Goal: Information Seeking & Learning: Learn about a topic

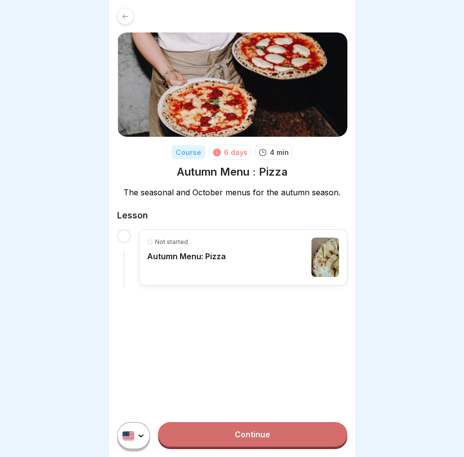
click at [120, 239] on div at bounding box center [124, 236] width 14 height 14
click at [122, 238] on div at bounding box center [124, 236] width 14 height 14
click at [240, 256] on div "Not started Autumn Menu: Pizza" at bounding box center [243, 257] width 192 height 39
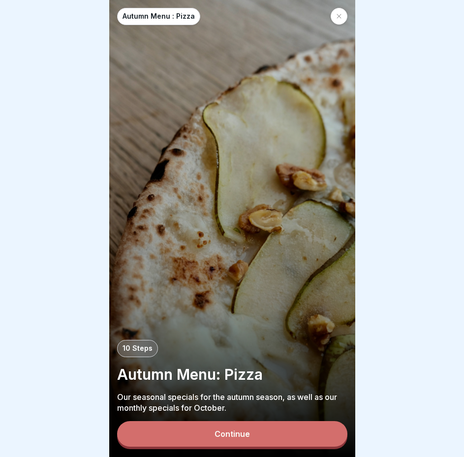
click at [267, 447] on button "Continue" at bounding box center [232, 434] width 230 height 26
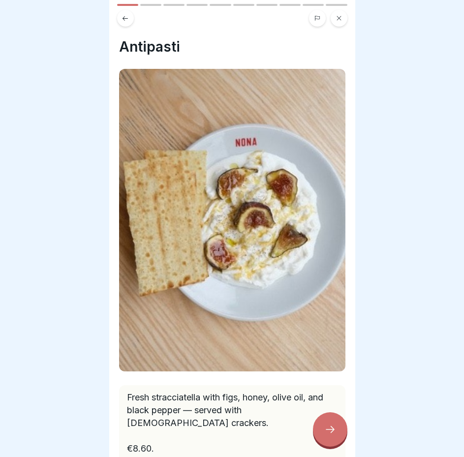
click at [326, 436] on icon at bounding box center [330, 430] width 12 height 12
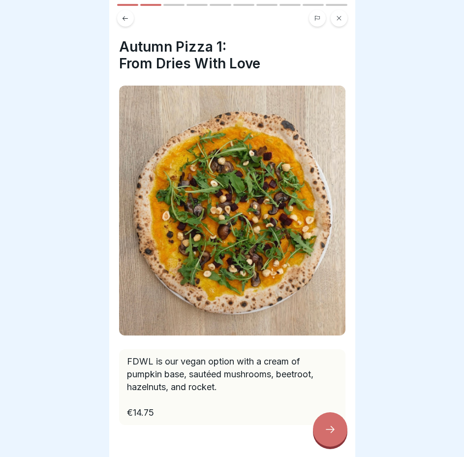
click at [326, 436] on icon at bounding box center [330, 430] width 12 height 12
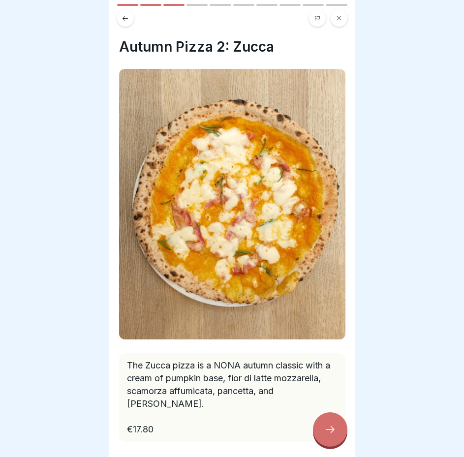
click at [326, 436] on icon at bounding box center [330, 430] width 12 height 12
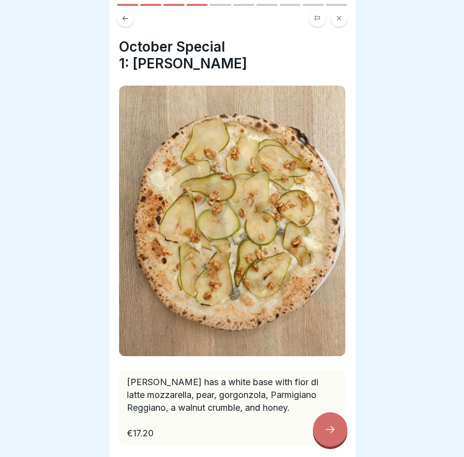
click at [326, 436] on icon at bounding box center [330, 430] width 12 height 12
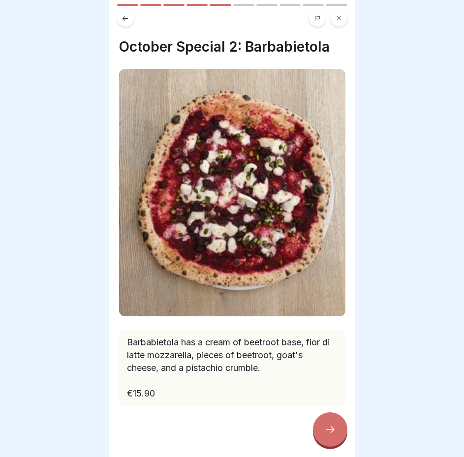
click at [326, 436] on icon at bounding box center [330, 430] width 12 height 12
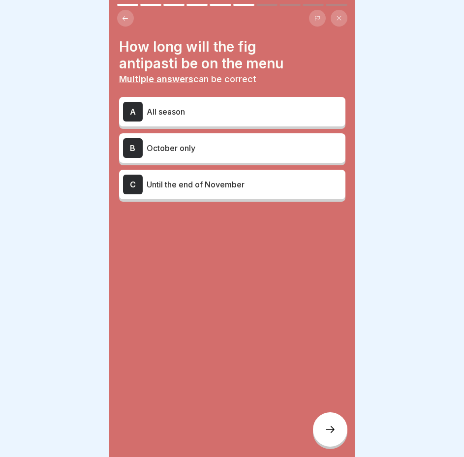
click at [225, 192] on div "C Until the end of November" at bounding box center [232, 185] width 219 height 20
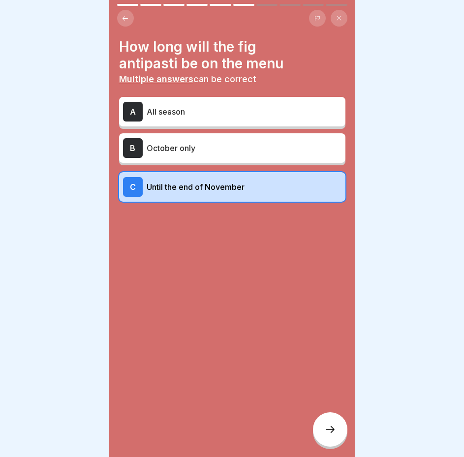
click at [324, 430] on div at bounding box center [330, 430] width 34 height 34
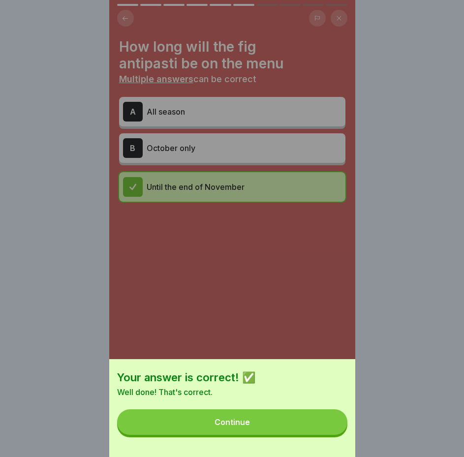
click at [319, 428] on button "Continue" at bounding box center [232, 423] width 230 height 26
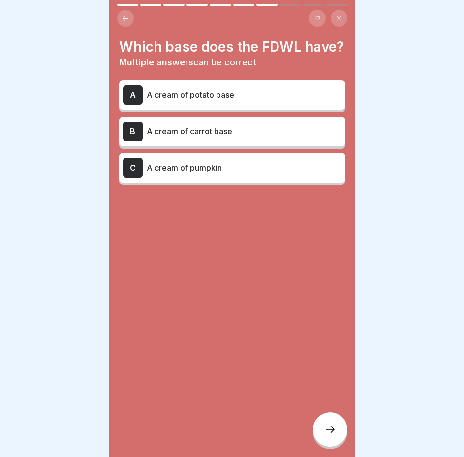
click at [244, 141] on div "B A cream of carrot base" at bounding box center [232, 132] width 219 height 20
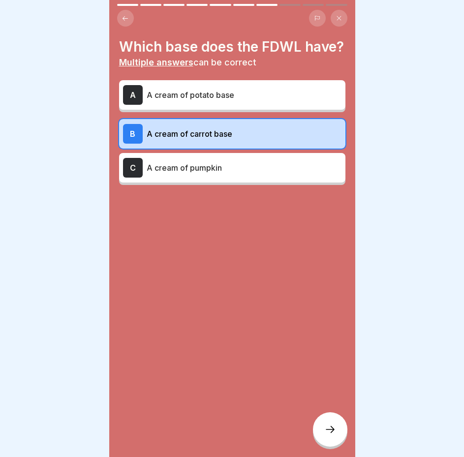
click at [255, 174] on p "A cream of pumpkin" at bounding box center [244, 168] width 195 height 12
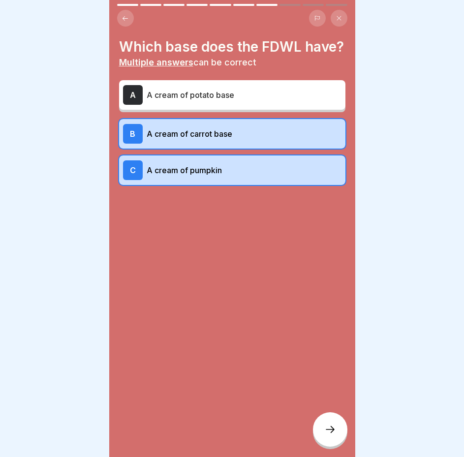
click at [326, 436] on icon at bounding box center [330, 430] width 12 height 12
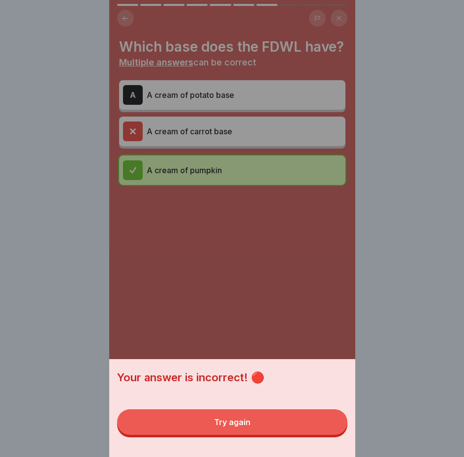
click at [304, 435] on button "Try again" at bounding box center [232, 423] width 230 height 26
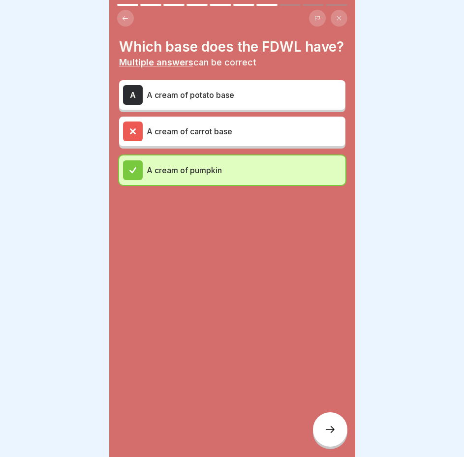
click at [255, 180] on div "A cream of pumpkin" at bounding box center [232, 170] width 219 height 20
click at [231, 137] on p "A cream of carrot base" at bounding box center [244, 132] width 195 height 12
click at [245, 176] on p "A cream of pumpkin" at bounding box center [244, 170] width 195 height 12
click at [327, 436] on icon at bounding box center [330, 430] width 12 height 12
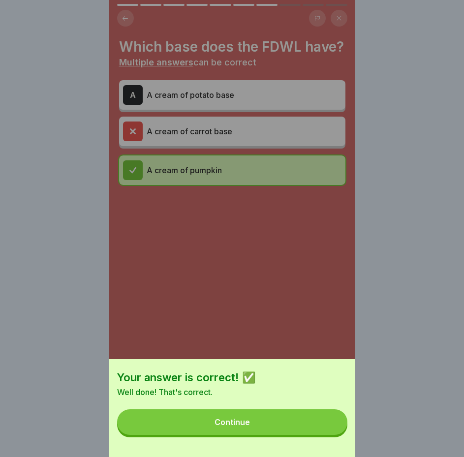
click at [311, 435] on button "Continue" at bounding box center [232, 423] width 230 height 26
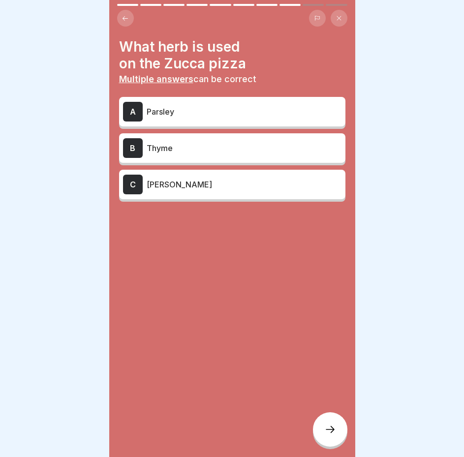
click at [171, 190] on p "[PERSON_NAME]" at bounding box center [244, 185] width 195 height 12
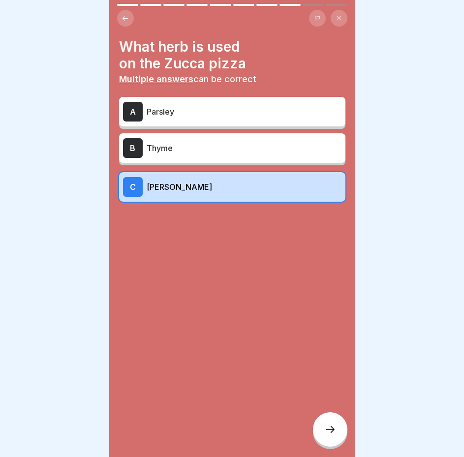
click at [174, 142] on p "Thyme" at bounding box center [244, 148] width 195 height 12
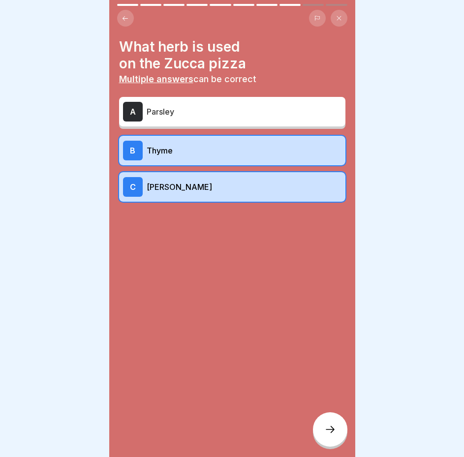
click at [208, 203] on div at bounding box center [232, 231] width 226 height 59
click at [207, 196] on div "C [PERSON_NAME]" at bounding box center [232, 187] width 219 height 20
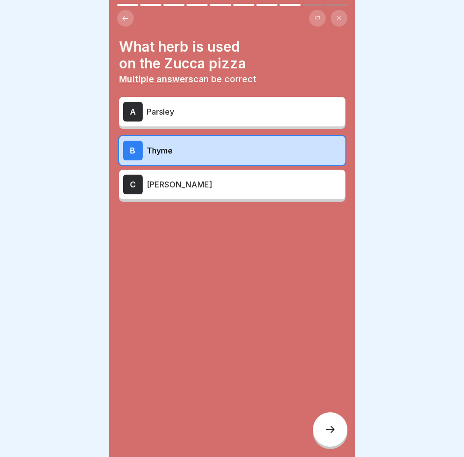
click at [327, 447] on div at bounding box center [330, 430] width 34 height 34
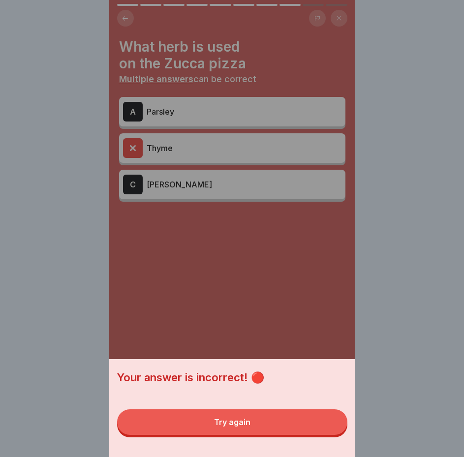
click at [297, 424] on button "Try again" at bounding box center [232, 423] width 230 height 26
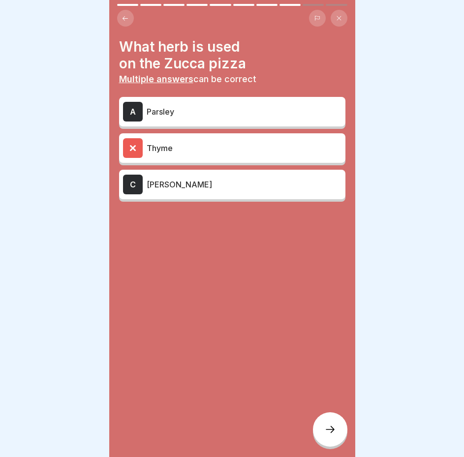
click at [218, 144] on p "Thyme" at bounding box center [244, 148] width 195 height 12
click at [213, 150] on p "Thyme" at bounding box center [244, 148] width 195 height 12
click at [214, 189] on p "[PERSON_NAME]" at bounding box center [244, 185] width 195 height 12
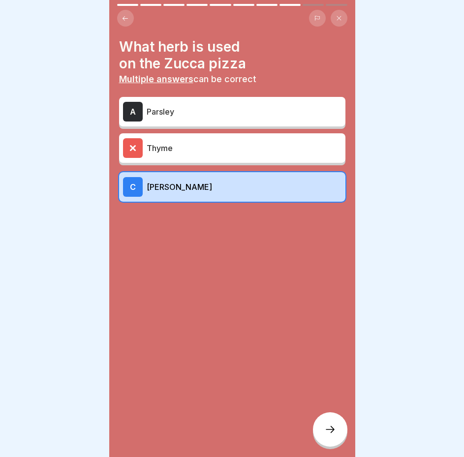
click at [331, 443] on div at bounding box center [330, 430] width 34 height 34
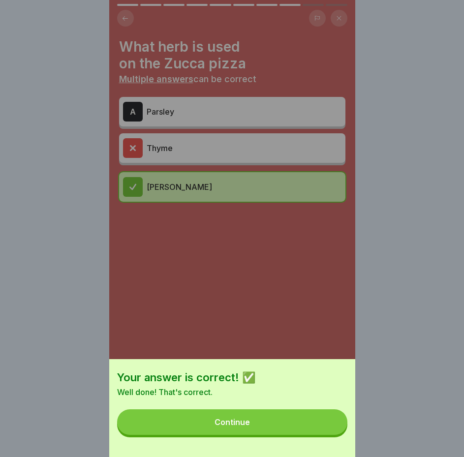
click at [318, 432] on button "Continue" at bounding box center [232, 423] width 230 height 26
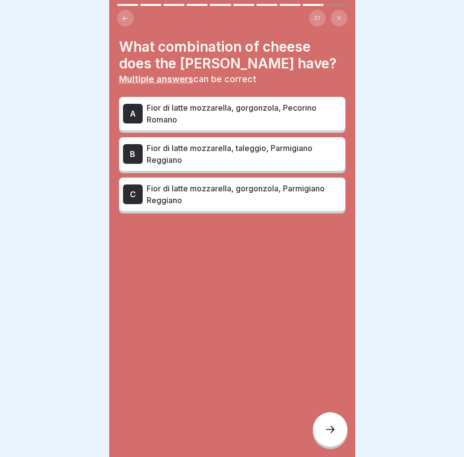
click at [198, 108] on p "Fior di latte mozzarella, gorgonzola, Pecorino Romano" at bounding box center [244, 114] width 195 height 24
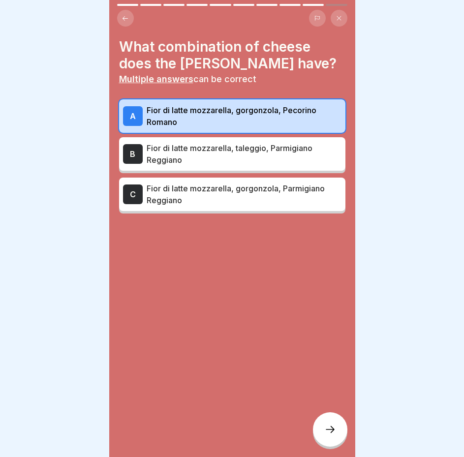
click at [326, 444] on div at bounding box center [330, 430] width 34 height 34
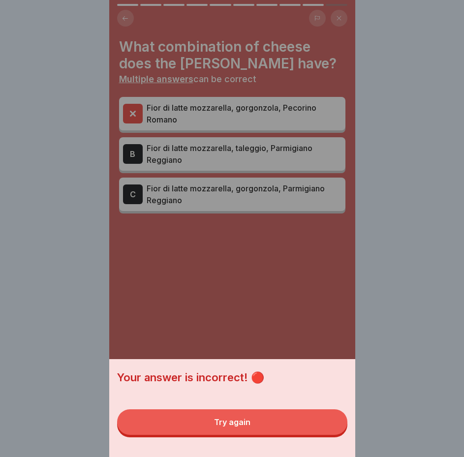
click at [298, 428] on button "Try again" at bounding box center [232, 423] width 230 height 26
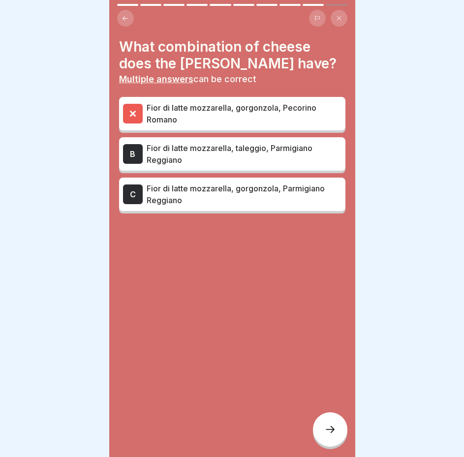
click at [224, 126] on div "Fior di latte mozzarella, gorgonzola, Pecorino Romano" at bounding box center [232, 113] width 226 height 33
click at [225, 187] on p "Fior di latte mozzarella, gorgonzola, Parmigiano Reggiano" at bounding box center [244, 195] width 195 height 24
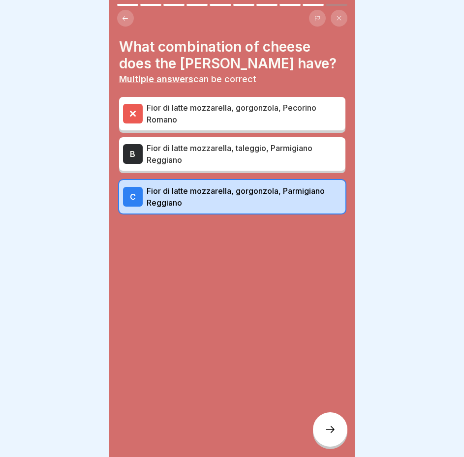
click at [330, 447] on div at bounding box center [330, 430] width 34 height 34
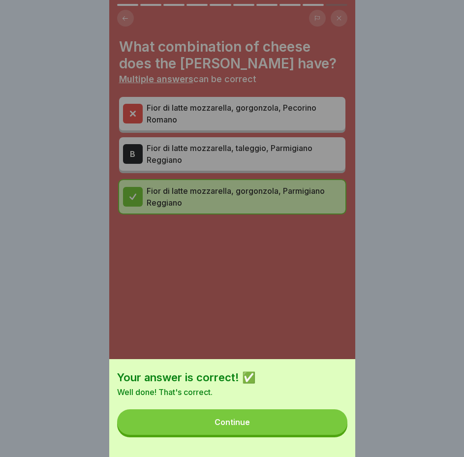
click at [293, 435] on button "Continue" at bounding box center [232, 423] width 230 height 26
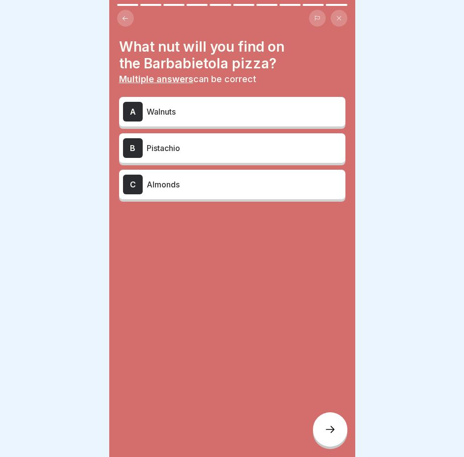
click at [277, 183] on p "Almonds" at bounding box center [244, 185] width 195 height 12
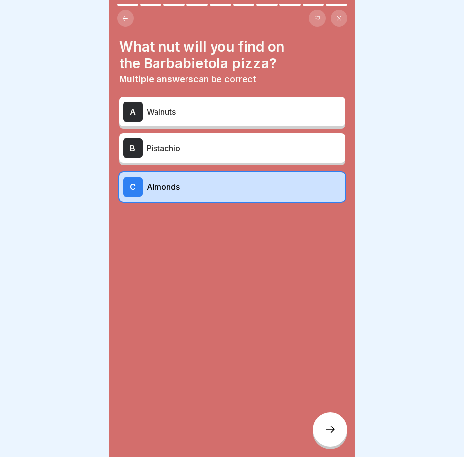
click at [273, 145] on p "Pistachio" at bounding box center [244, 148] width 195 height 12
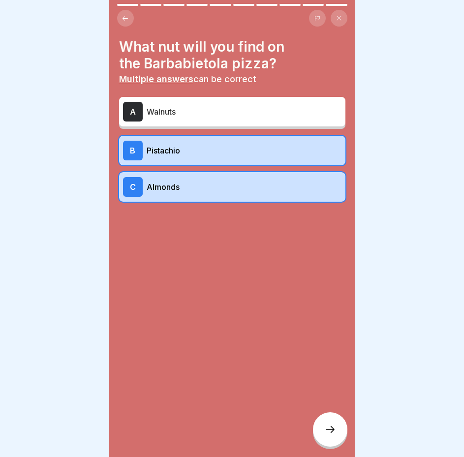
click at [270, 179] on div "C Almonds" at bounding box center [232, 187] width 219 height 20
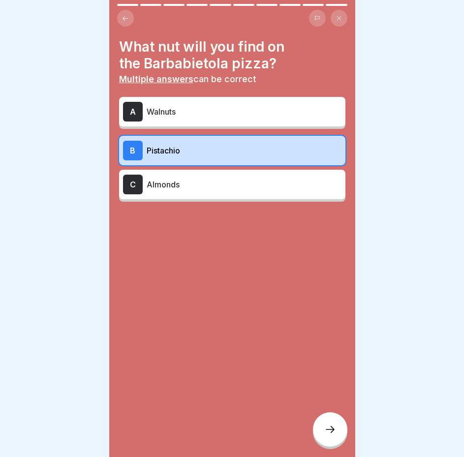
click at [329, 436] on icon at bounding box center [330, 430] width 12 height 12
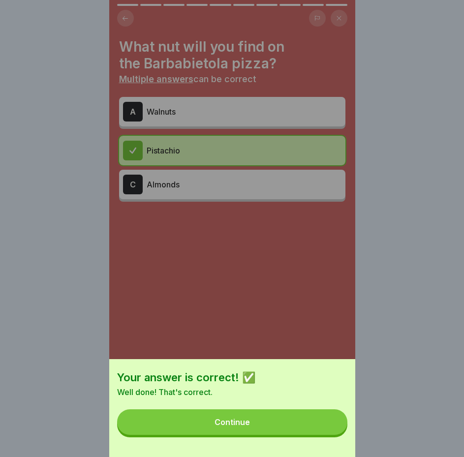
click at [299, 435] on button "Continue" at bounding box center [232, 423] width 230 height 26
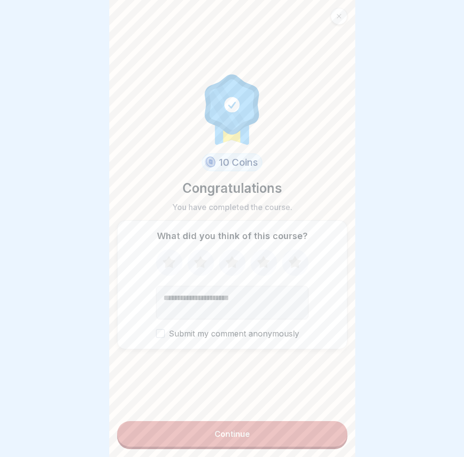
click at [292, 268] on icon at bounding box center [294, 262] width 13 height 12
click at [283, 433] on button "Continue" at bounding box center [232, 434] width 230 height 26
click at [284, 447] on button "Continue" at bounding box center [232, 434] width 230 height 26
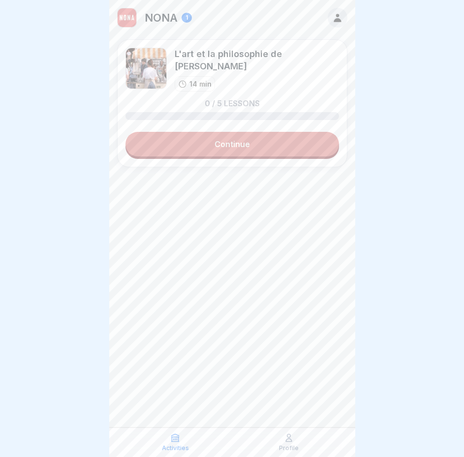
click at [198, 143] on link "Continue" at bounding box center [233, 144] width 214 height 25
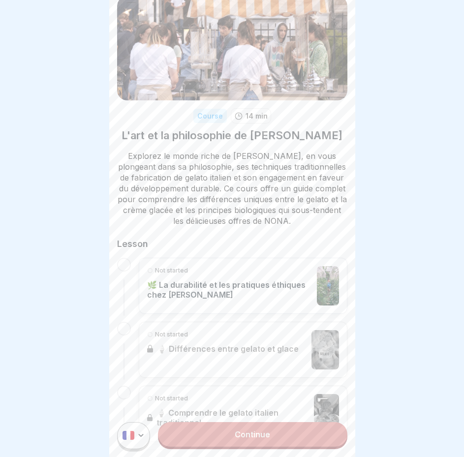
scroll to position [98, 0]
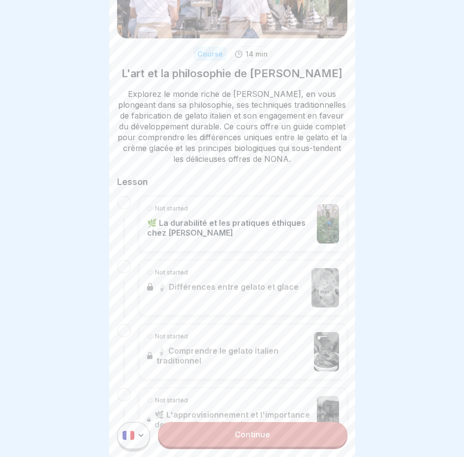
click at [204, 238] on p "🌿 La durabilité et les pratiques éthiques chez [PERSON_NAME]" at bounding box center [229, 228] width 165 height 20
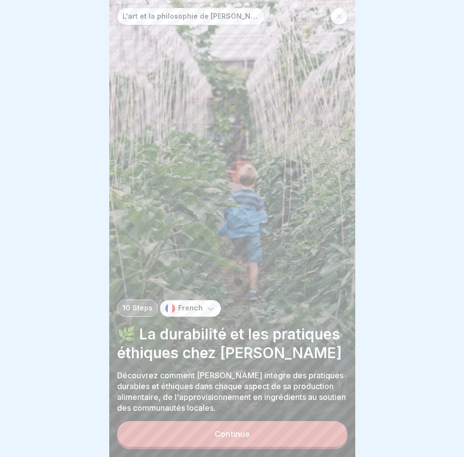
click at [262, 437] on button "Continue" at bounding box center [232, 434] width 230 height 26
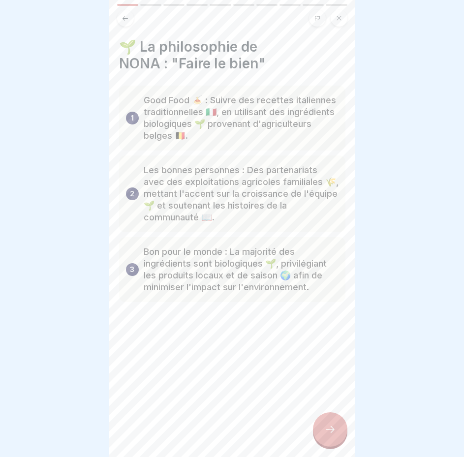
click at [326, 436] on icon at bounding box center [330, 430] width 12 height 12
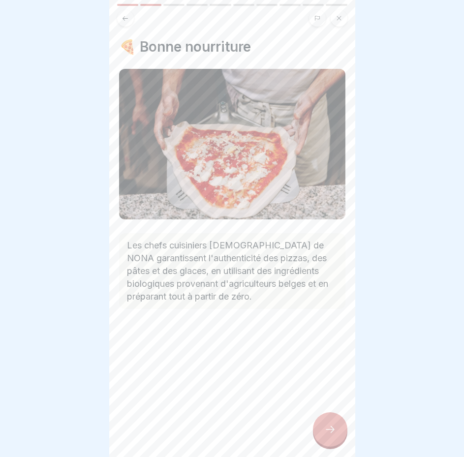
click at [326, 436] on icon at bounding box center [330, 430] width 12 height 12
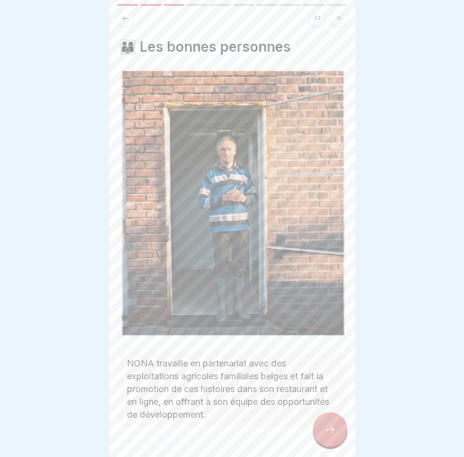
click at [326, 436] on icon at bounding box center [330, 430] width 12 height 12
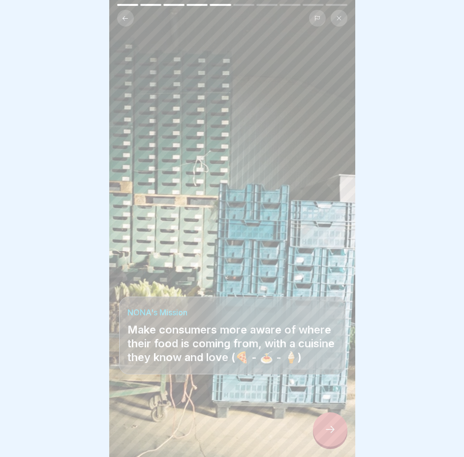
click at [325, 436] on icon at bounding box center [330, 430] width 12 height 12
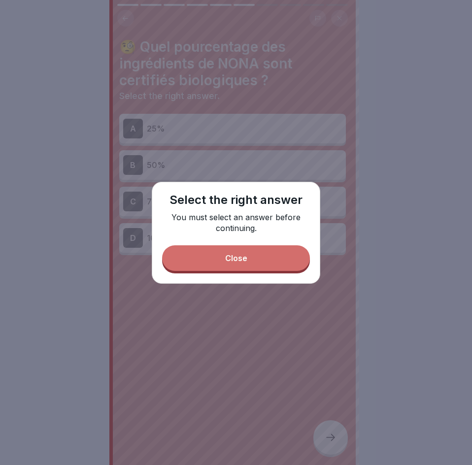
click at [228, 269] on button "Close" at bounding box center [236, 258] width 148 height 26
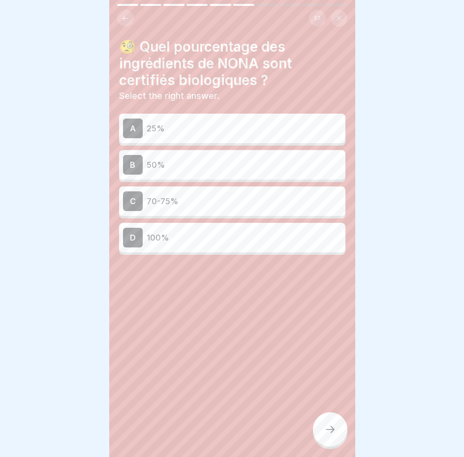
click at [201, 211] on div "C 70-75%" at bounding box center [232, 202] width 219 height 20
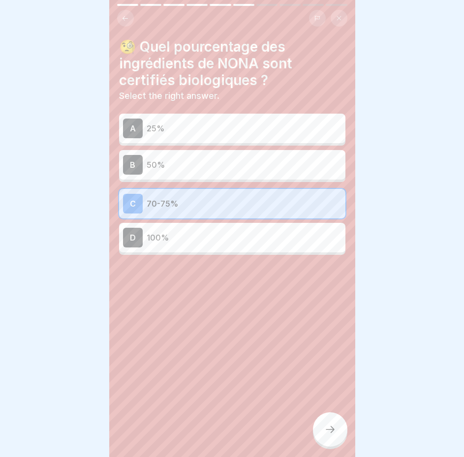
click at [330, 429] on div at bounding box center [330, 430] width 34 height 34
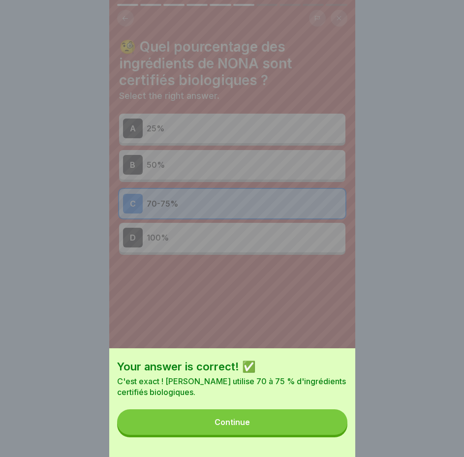
click at [316, 430] on button "Continue" at bounding box center [232, 423] width 230 height 26
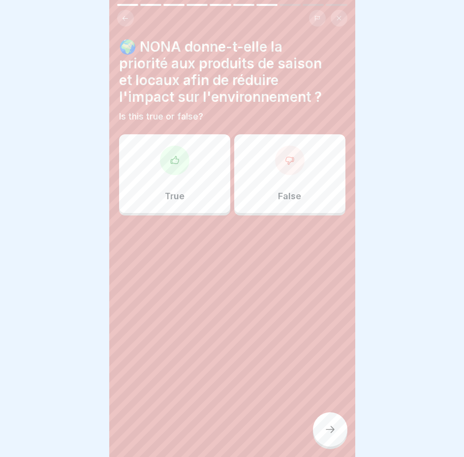
click at [170, 182] on div "True" at bounding box center [174, 173] width 111 height 79
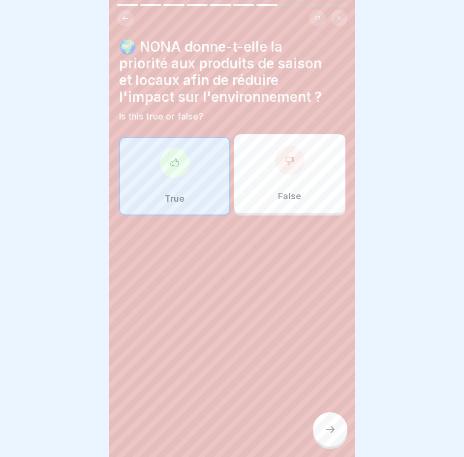
click at [321, 430] on div at bounding box center [330, 430] width 34 height 34
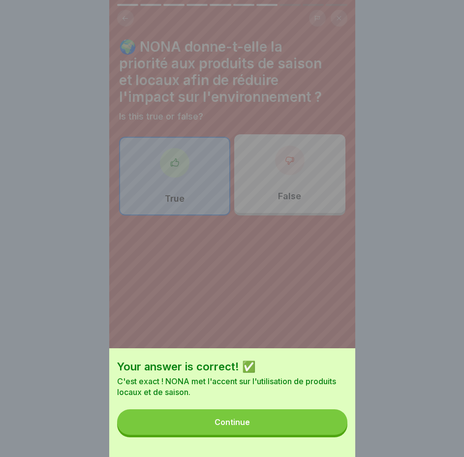
click at [283, 430] on button "Continue" at bounding box center [232, 423] width 230 height 26
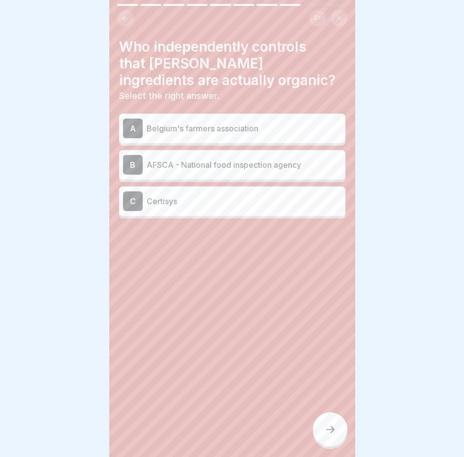
click at [253, 169] on p "AFSCA - National food inspection agency" at bounding box center [244, 165] width 195 height 12
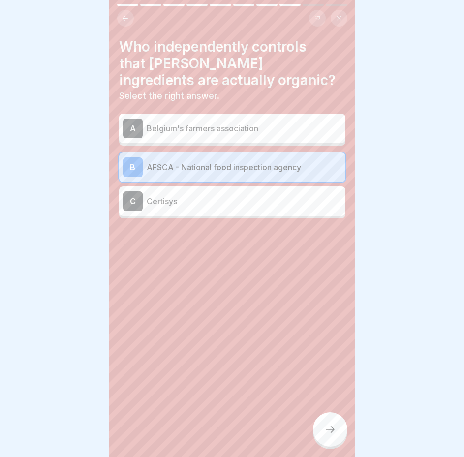
click at [328, 446] on div at bounding box center [330, 430] width 34 height 34
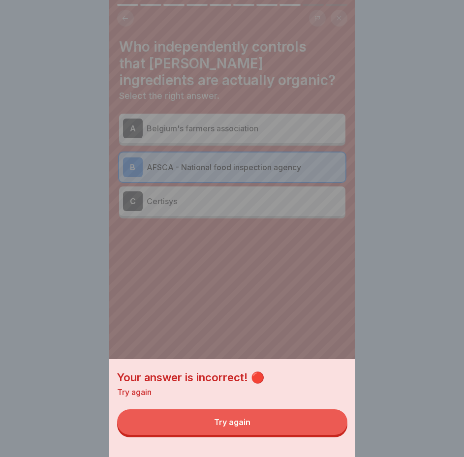
click at [283, 434] on button "Try again" at bounding box center [232, 423] width 230 height 26
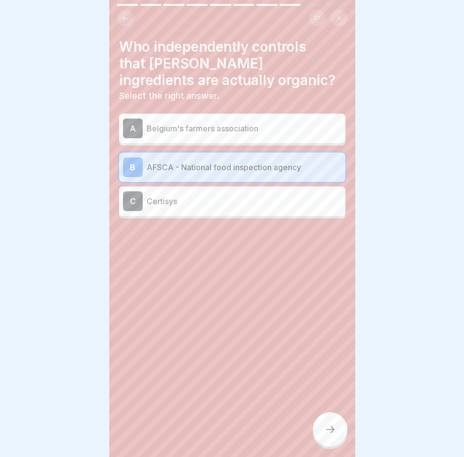
click at [240, 209] on div "C Certisys" at bounding box center [232, 202] width 219 height 20
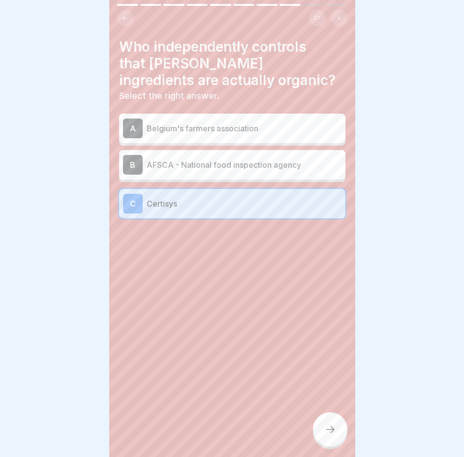
click at [329, 436] on icon at bounding box center [330, 430] width 12 height 12
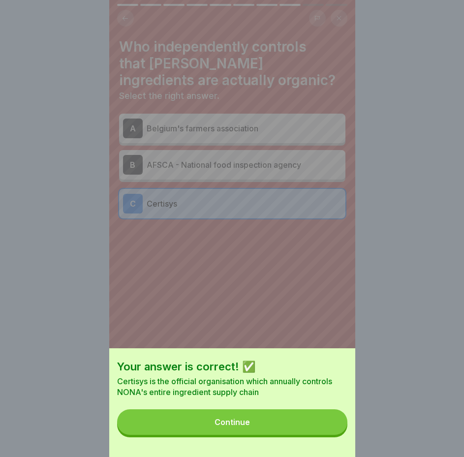
click at [318, 431] on button "Continue" at bounding box center [232, 423] width 230 height 26
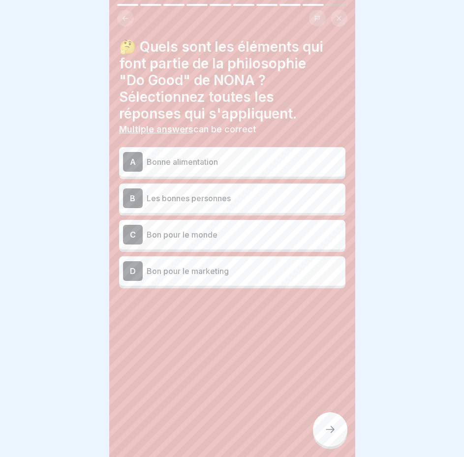
click at [240, 206] on div "B Les bonnes personnes" at bounding box center [232, 199] width 219 height 20
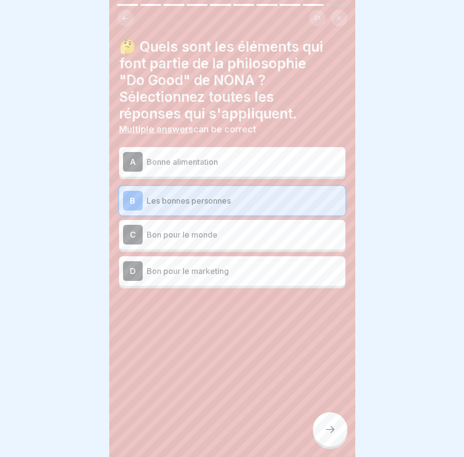
click at [334, 436] on icon at bounding box center [330, 430] width 12 height 12
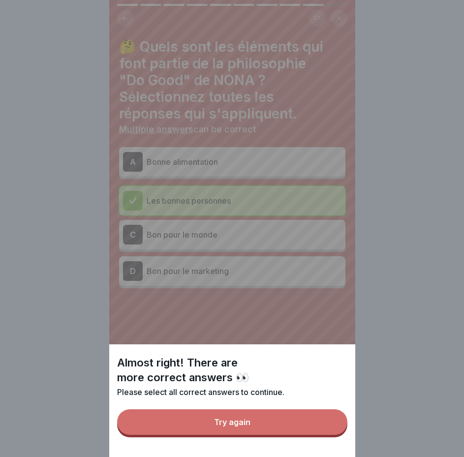
click at [327, 435] on button "Try again" at bounding box center [232, 423] width 230 height 26
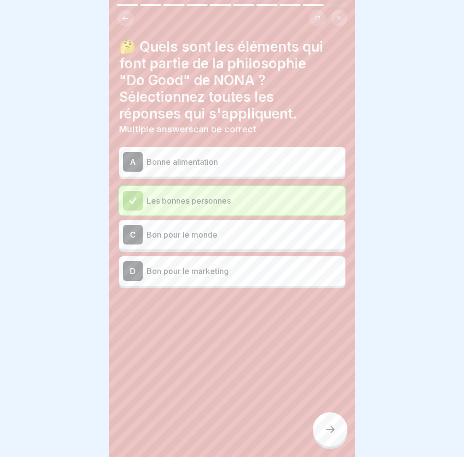
click at [321, 433] on div at bounding box center [330, 430] width 34 height 34
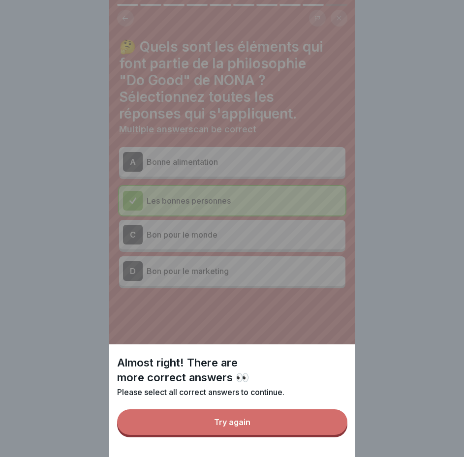
click at [260, 429] on button "Try again" at bounding box center [232, 423] width 230 height 26
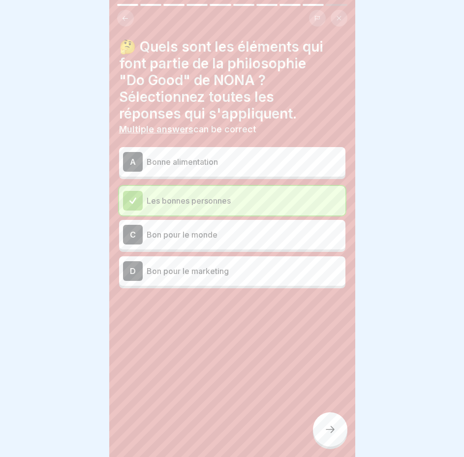
click at [207, 151] on div "A Bonne alimentation" at bounding box center [232, 162] width 226 height 30
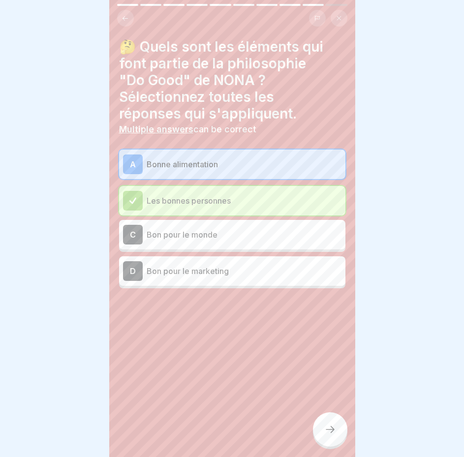
click at [330, 432] on icon at bounding box center [330, 430] width 12 height 12
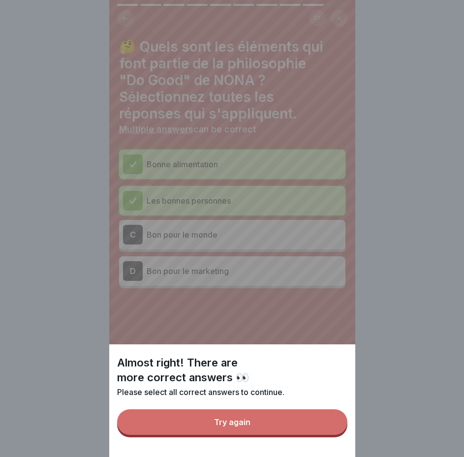
click at [292, 431] on button "Try again" at bounding box center [232, 423] width 230 height 26
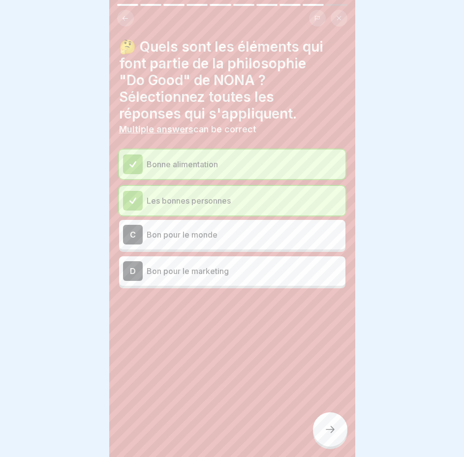
click at [230, 266] on p "Bon pour le marketing" at bounding box center [244, 271] width 195 height 12
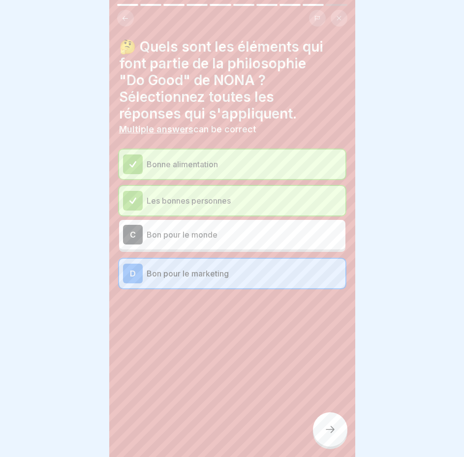
click at [237, 239] on p "Bon pour le monde" at bounding box center [244, 235] width 195 height 12
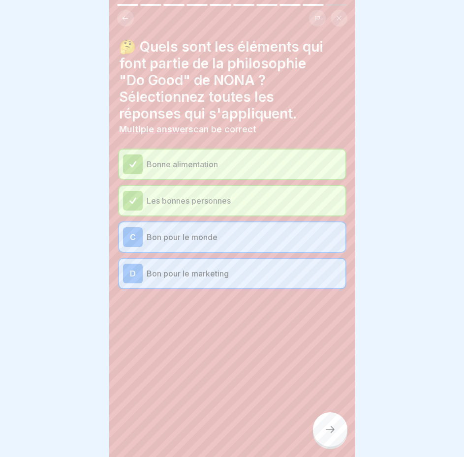
click at [243, 273] on p "Bon pour le marketing" at bounding box center [244, 274] width 195 height 12
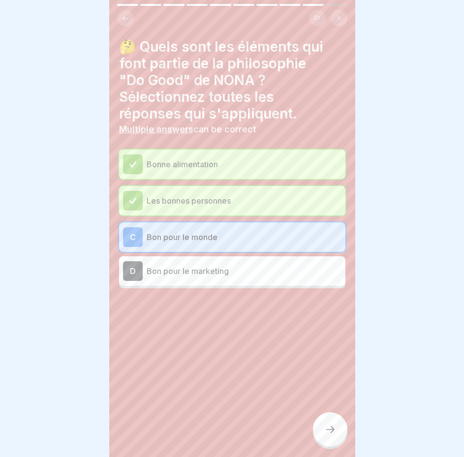
click at [324, 436] on icon at bounding box center [330, 430] width 12 height 12
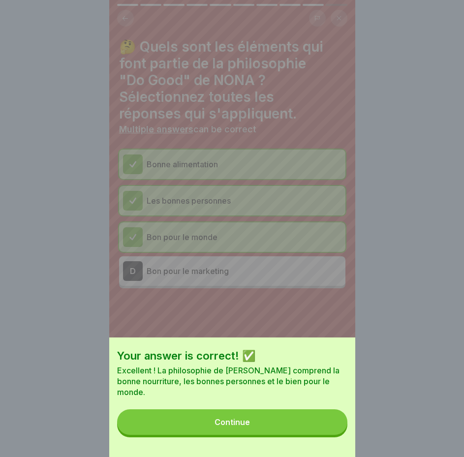
click at [286, 425] on button "Continue" at bounding box center [232, 423] width 230 height 26
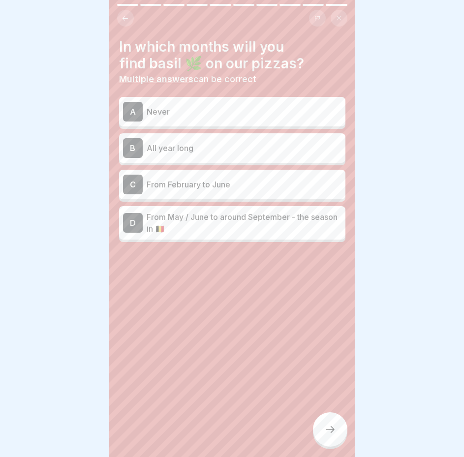
click at [241, 227] on p "From May / June to around September - the season in 🇧🇪" at bounding box center [244, 223] width 195 height 24
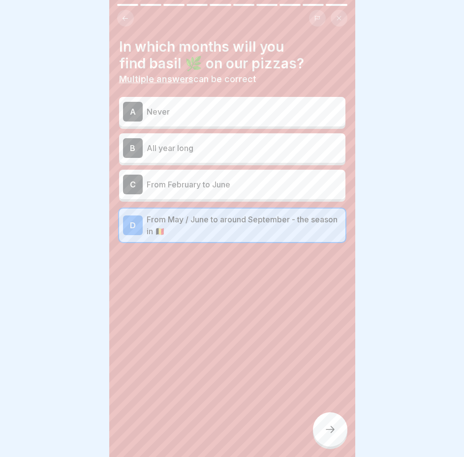
click at [331, 436] on icon at bounding box center [330, 430] width 12 height 12
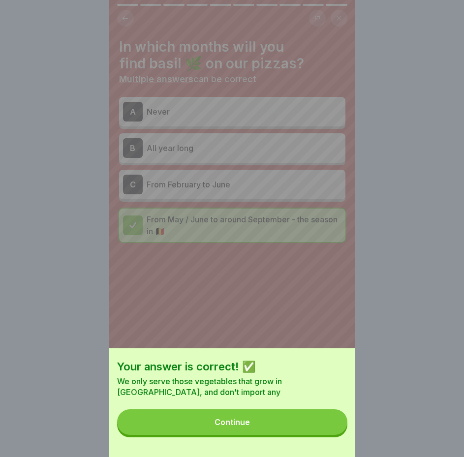
click at [326, 428] on button "Continue" at bounding box center [232, 423] width 230 height 26
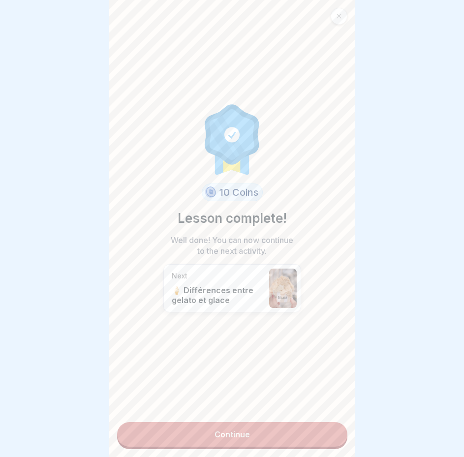
click at [293, 431] on link "Continue" at bounding box center [232, 434] width 230 height 25
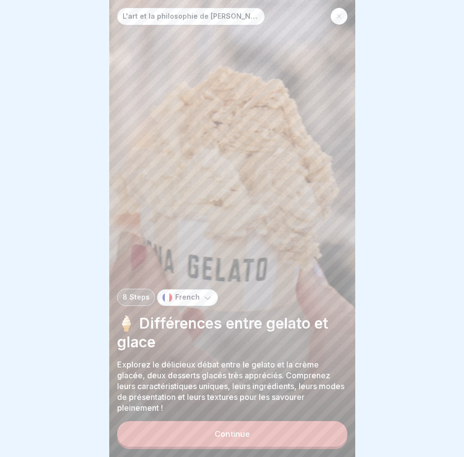
click at [294, 438] on button "Continue" at bounding box center [232, 434] width 230 height 26
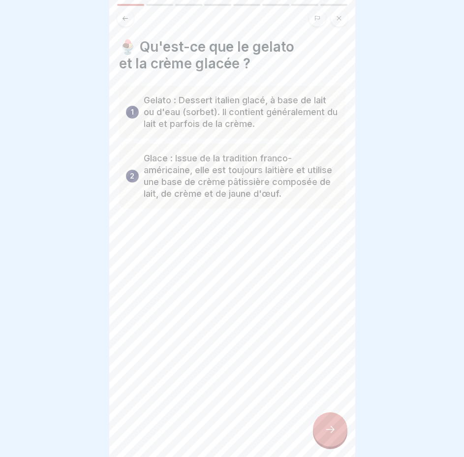
click at [325, 445] on div at bounding box center [330, 430] width 34 height 34
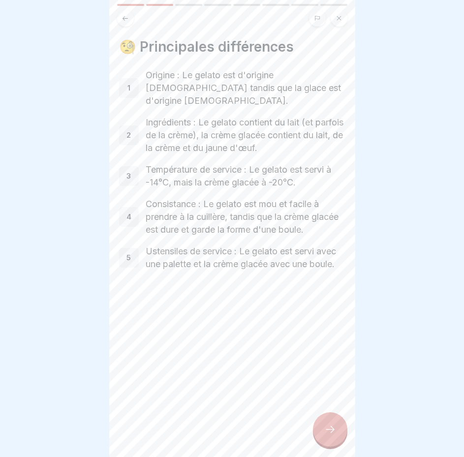
click at [325, 445] on div at bounding box center [330, 430] width 34 height 34
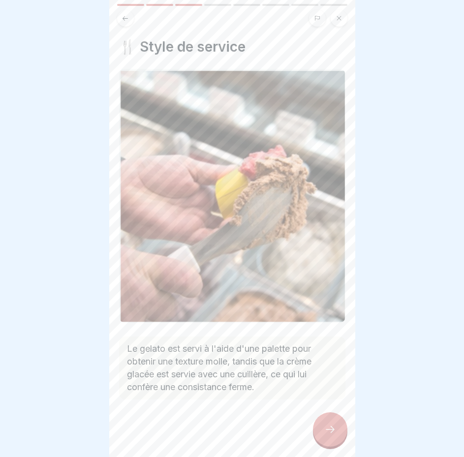
click at [325, 445] on div at bounding box center [330, 430] width 34 height 34
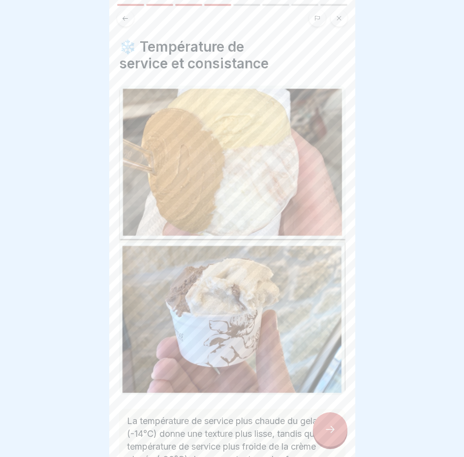
click at [325, 443] on div at bounding box center [330, 430] width 34 height 34
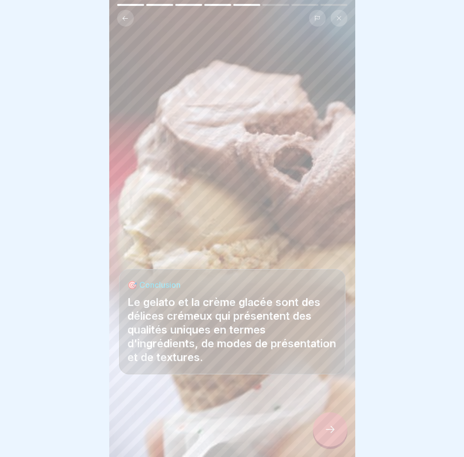
click at [325, 443] on div at bounding box center [330, 430] width 34 height 34
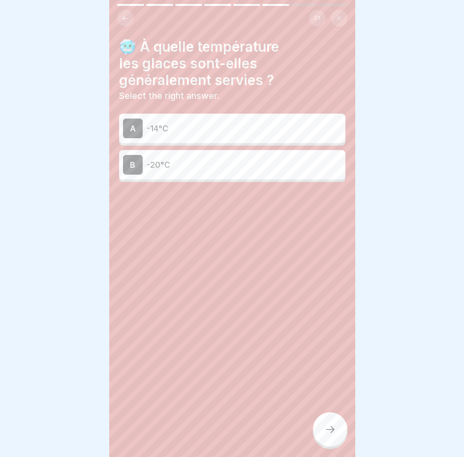
click at [207, 170] on p "-20°C" at bounding box center [244, 165] width 195 height 12
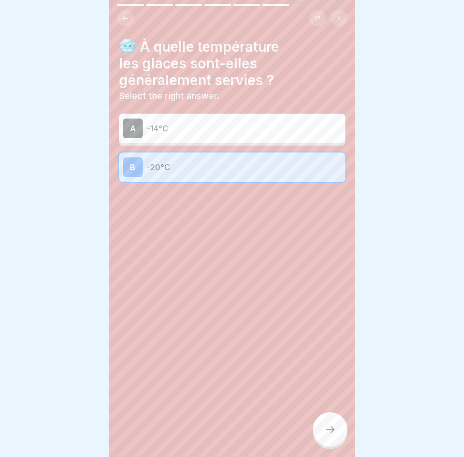
click at [323, 425] on div at bounding box center [330, 430] width 34 height 34
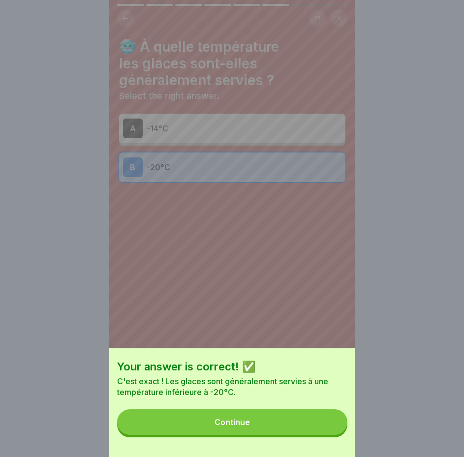
click at [308, 425] on button "Continue" at bounding box center [232, 423] width 230 height 26
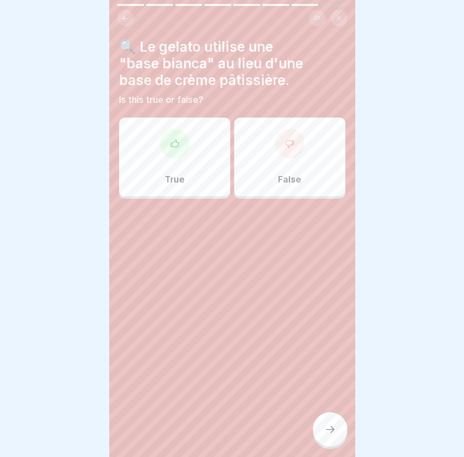
click at [192, 174] on div "True" at bounding box center [174, 157] width 111 height 79
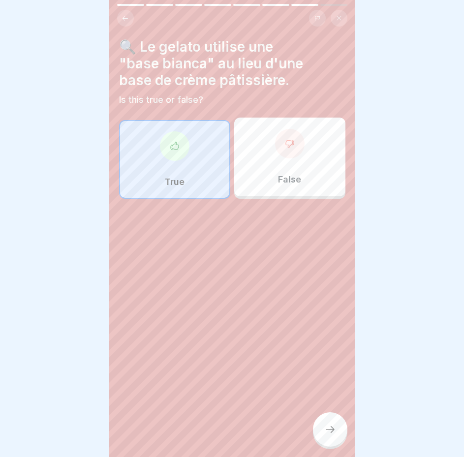
click at [325, 436] on icon at bounding box center [330, 430] width 12 height 12
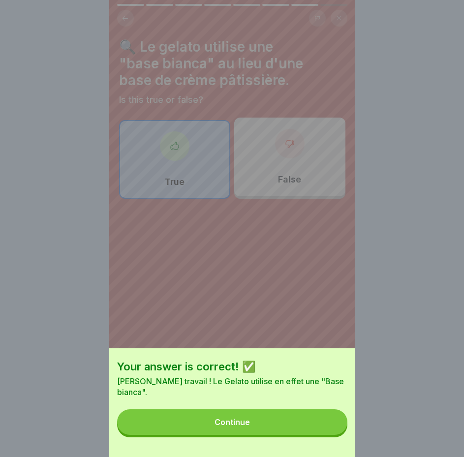
click at [300, 432] on button "Continue" at bounding box center [232, 423] width 230 height 26
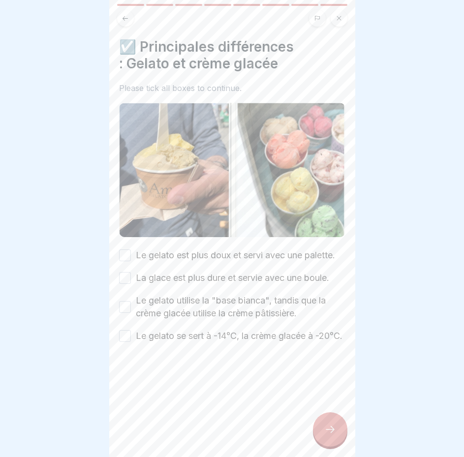
click at [218, 255] on label "Le gelato est plus doux et servi avec une palette." at bounding box center [235, 255] width 199 height 13
click at [131, 255] on button "Le gelato est plus doux et servi avec une palette." at bounding box center [125, 256] width 12 height 12
click at [266, 343] on label "Le gelato se sert à -14°C, la crème glacée à -20°C." at bounding box center [239, 336] width 207 height 13
click at [131, 342] on button "Le gelato se sert à -14°C, la crème glacée à -20°C." at bounding box center [125, 336] width 12 height 12
click at [331, 436] on icon at bounding box center [330, 430] width 12 height 12
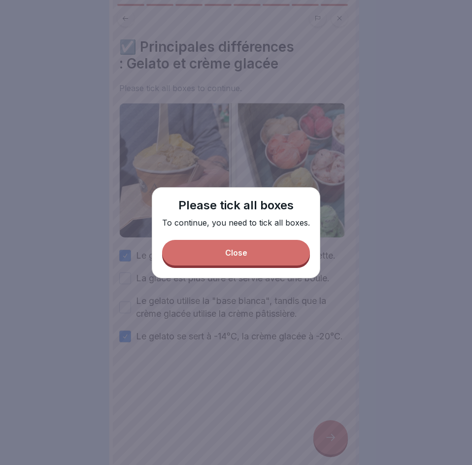
click at [272, 258] on button "Close" at bounding box center [236, 253] width 148 height 26
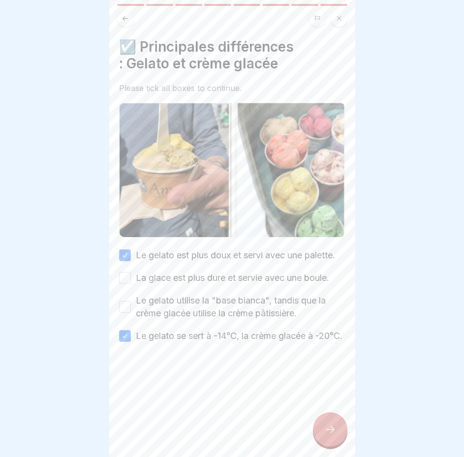
click at [247, 343] on label "Le gelato se sert à -14°C, la crème glacée à -20°C." at bounding box center [239, 336] width 207 height 13
click at [131, 342] on button "Le gelato se sert à -14°C, la crème glacée à -20°C." at bounding box center [125, 336] width 12 height 12
click at [255, 295] on div "Le gelato est plus doux et servi avec une palette. La glace est plus dure et se…" at bounding box center [232, 296] width 226 height 94
click at [265, 313] on label "Le gelato utilise la "base bianca", tandis que la crème glacée utilise la crème…" at bounding box center [241, 307] width 210 height 26
click at [131, 313] on button "Le gelato utilise la "base bianca", tandis que la crème glacée utilise la crème…" at bounding box center [125, 307] width 12 height 12
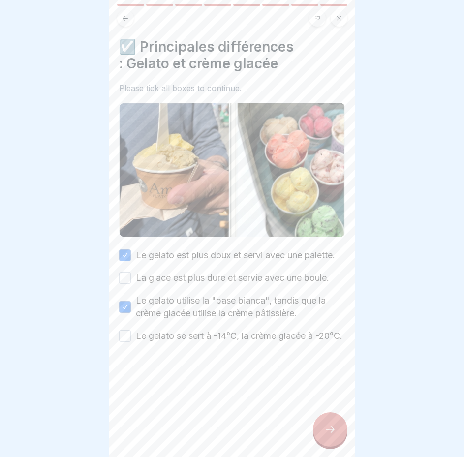
click at [336, 436] on icon at bounding box center [330, 430] width 12 height 12
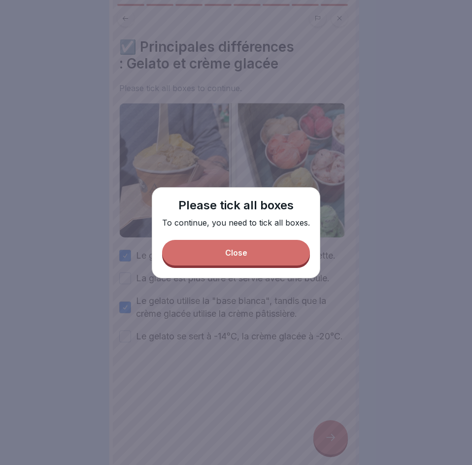
click at [255, 256] on button "Close" at bounding box center [236, 253] width 148 height 26
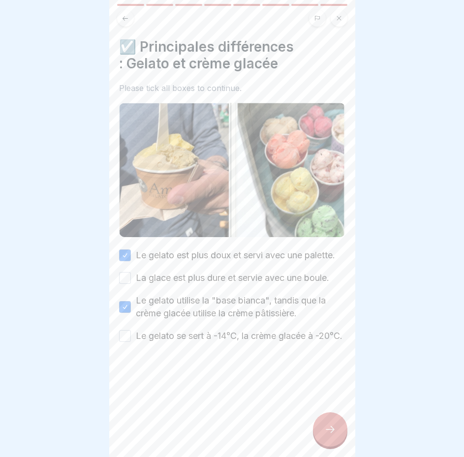
click at [240, 315] on label "Le gelato utilise la "base bianca", tandis que la crème glacée utilise la crème…" at bounding box center [241, 307] width 210 height 26
click at [131, 313] on button "Le gelato utilise la "base bianca", tandis que la crème glacée utilise la crème…" at bounding box center [125, 307] width 12 height 12
click at [318, 425] on div "L'art et la philosophie de [PERSON_NAME] 8 Steps French 🍦 Différences entre gel…" at bounding box center [232, 228] width 246 height 457
click at [328, 436] on icon at bounding box center [330, 430] width 12 height 12
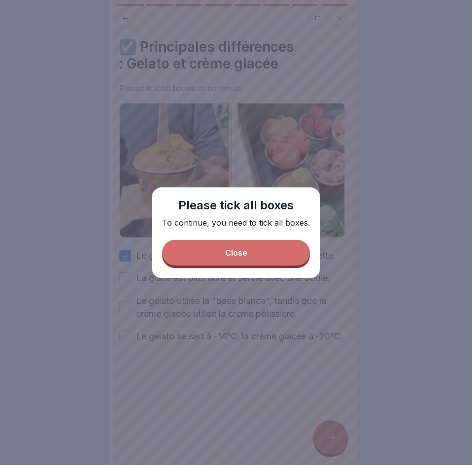
click at [248, 259] on button "Close" at bounding box center [236, 253] width 148 height 26
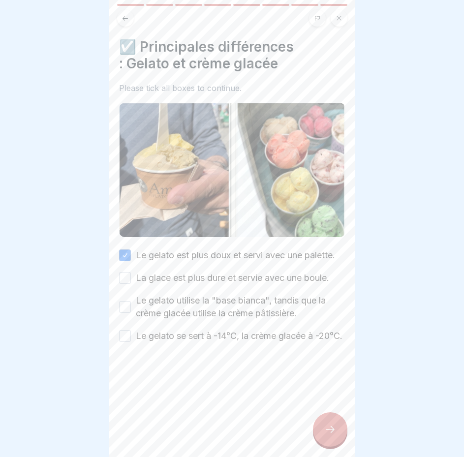
click at [189, 213] on img at bounding box center [232, 170] width 226 height 134
click at [264, 194] on img at bounding box center [232, 170] width 226 height 134
click at [202, 285] on label "La glace est plus dure et servie avec une boule." at bounding box center [232, 278] width 193 height 13
click at [131, 284] on button "La glace est plus dure et servie avec une boule." at bounding box center [125, 278] width 12 height 12
click at [198, 320] on label "Le gelato utilise la "base bianca", tandis que la crème glacée utilise la crème…" at bounding box center [241, 307] width 210 height 26
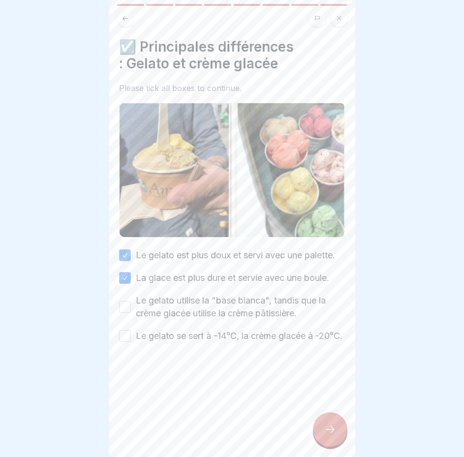
click at [131, 313] on button "Le gelato utilise la "base bianca", tandis que la crème glacée utilise la crème…" at bounding box center [125, 307] width 12 height 12
click at [193, 343] on label "Le gelato se sert à -14°C, la crème glacée à -20°C." at bounding box center [239, 336] width 207 height 13
click at [131, 342] on button "Le gelato se sert à -14°C, la crème glacée à -20°C." at bounding box center [125, 336] width 12 height 12
click at [310, 427] on div "☑️ Principales différences : Gelato et crème glacée Please tick all boxes to co…" at bounding box center [232, 228] width 246 height 457
click at [324, 436] on icon at bounding box center [330, 430] width 12 height 12
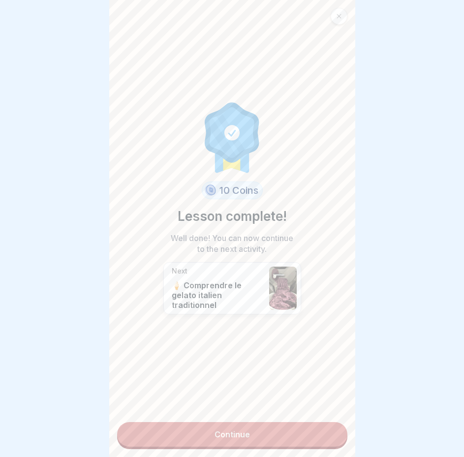
click at [283, 434] on link "Continue" at bounding box center [232, 434] width 230 height 25
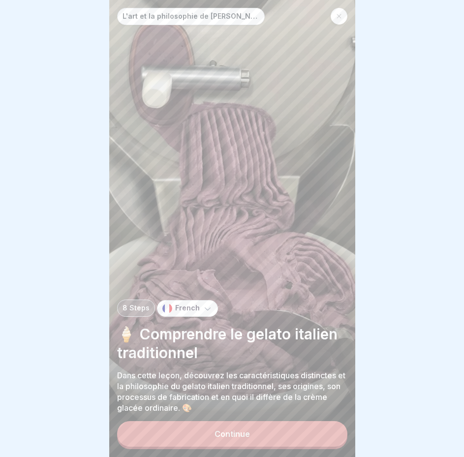
click at [272, 438] on button "Continue" at bounding box center [232, 434] width 230 height 26
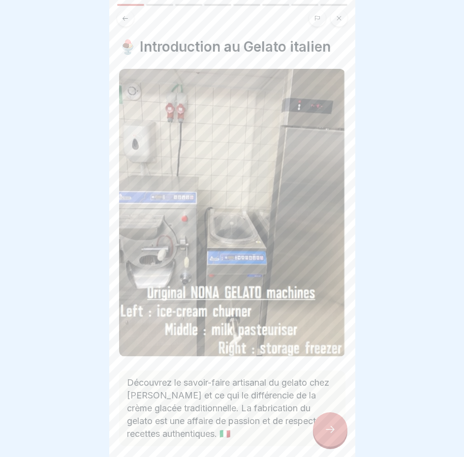
click at [330, 436] on icon at bounding box center [330, 430] width 12 height 12
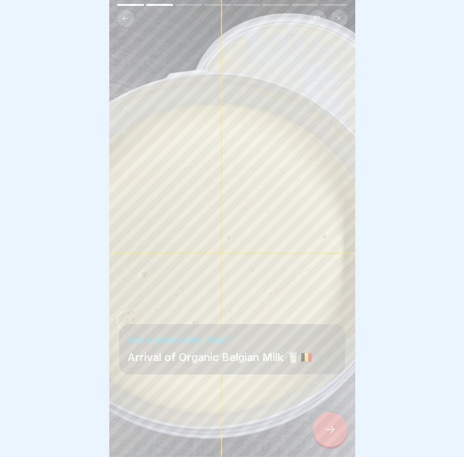
click at [320, 438] on div at bounding box center [330, 430] width 34 height 34
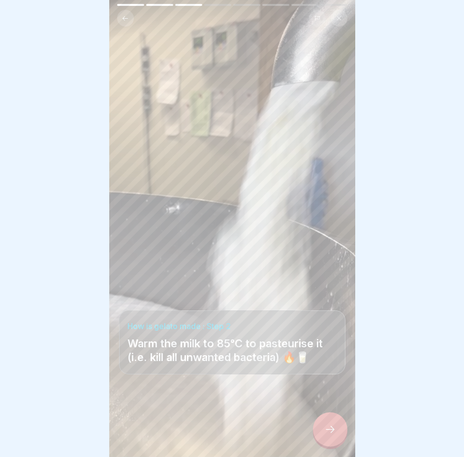
click at [324, 439] on div at bounding box center [330, 430] width 34 height 34
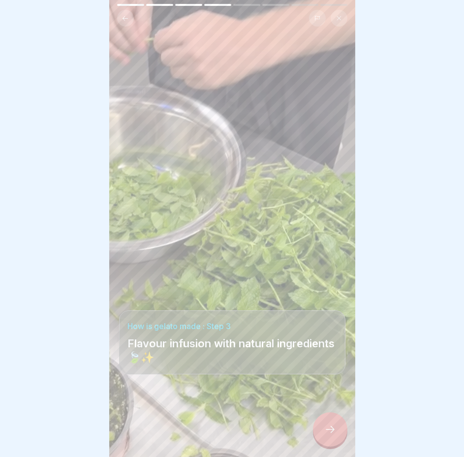
click at [327, 436] on icon at bounding box center [330, 430] width 12 height 12
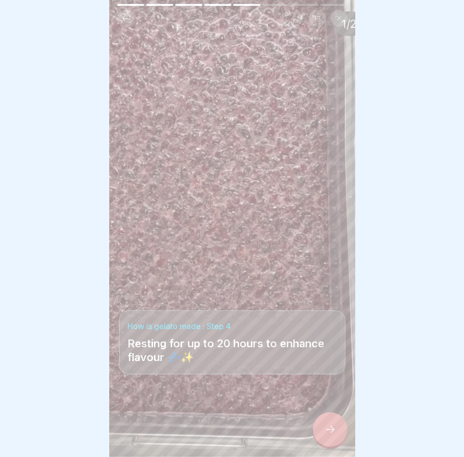
click at [327, 436] on icon at bounding box center [330, 430] width 12 height 12
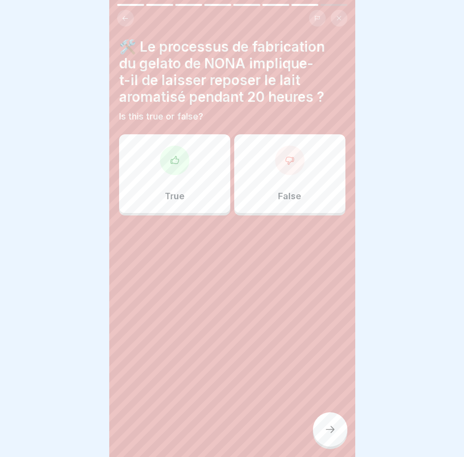
click at [327, 436] on icon at bounding box center [330, 430] width 12 height 12
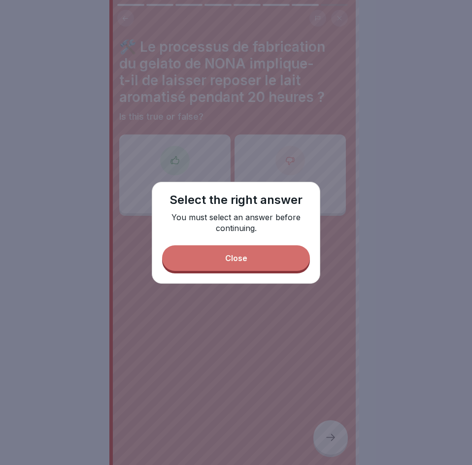
click at [255, 261] on button "Close" at bounding box center [236, 258] width 148 height 26
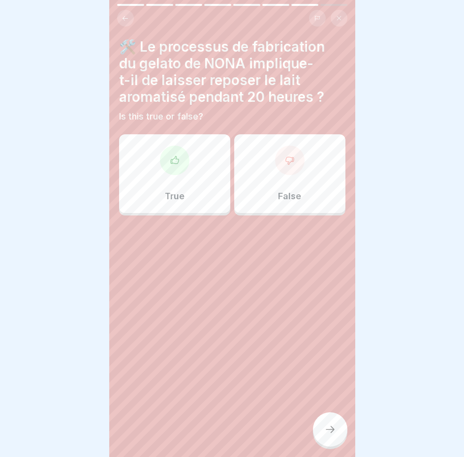
click at [276, 187] on div "False" at bounding box center [289, 173] width 111 height 79
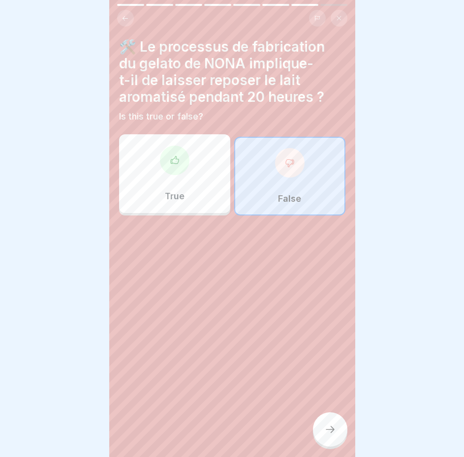
click at [319, 427] on div at bounding box center [330, 430] width 34 height 34
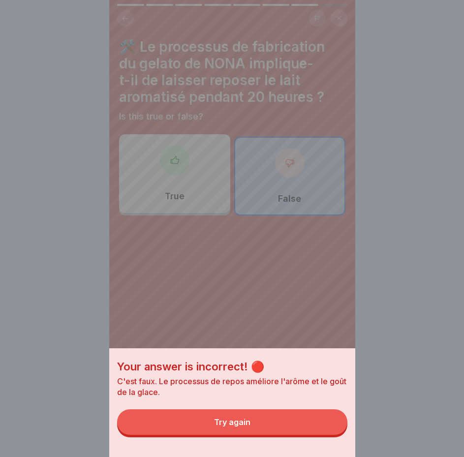
click at [306, 432] on button "Try again" at bounding box center [232, 423] width 230 height 26
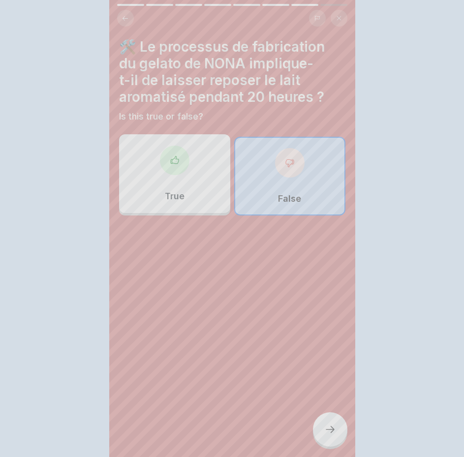
click at [193, 176] on div "True" at bounding box center [174, 173] width 111 height 79
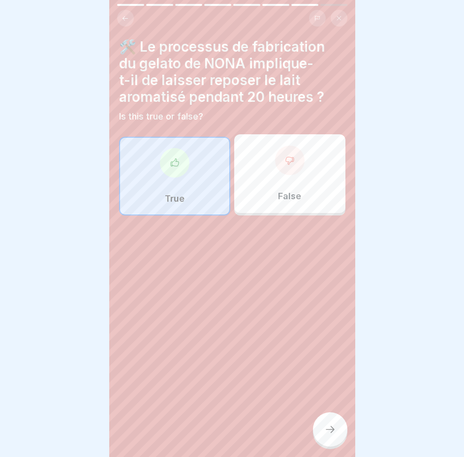
click at [340, 431] on div at bounding box center [330, 430] width 34 height 34
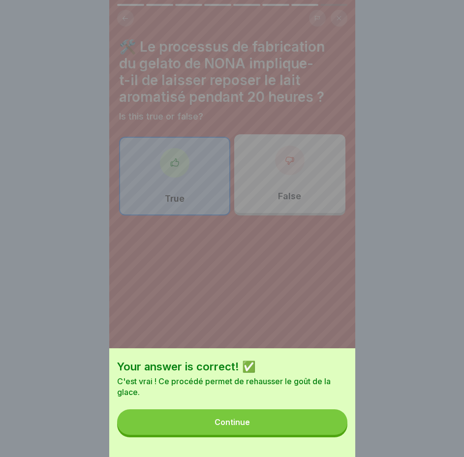
click at [298, 430] on button "Continue" at bounding box center [232, 423] width 230 height 26
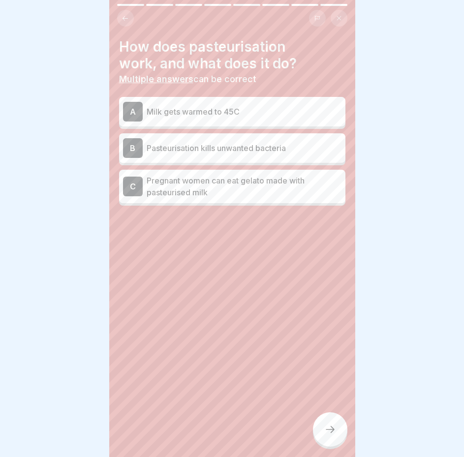
click at [257, 146] on p "Pasteurisation kills unwanted bacteria" at bounding box center [244, 148] width 195 height 12
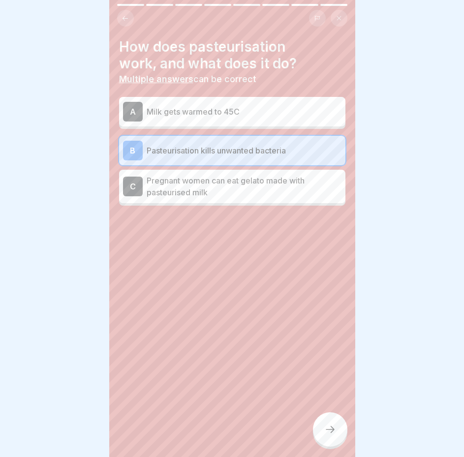
click at [327, 432] on icon at bounding box center [330, 430] width 12 height 12
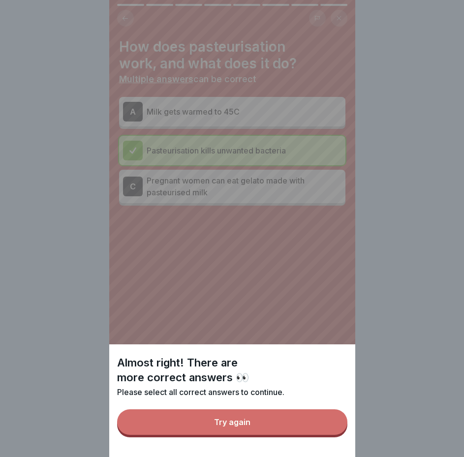
click at [315, 425] on button "Try again" at bounding box center [232, 423] width 230 height 26
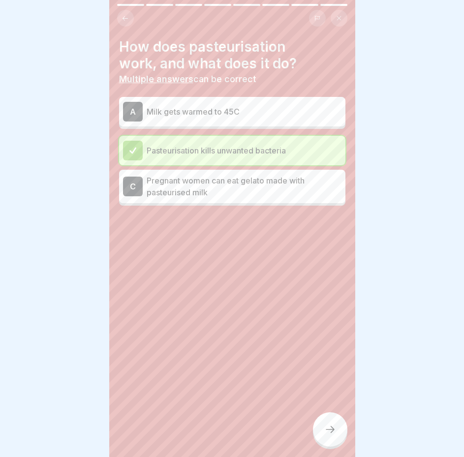
click at [286, 194] on p "Pregnant women can eat gelato made with pasteurised milk" at bounding box center [244, 187] width 195 height 24
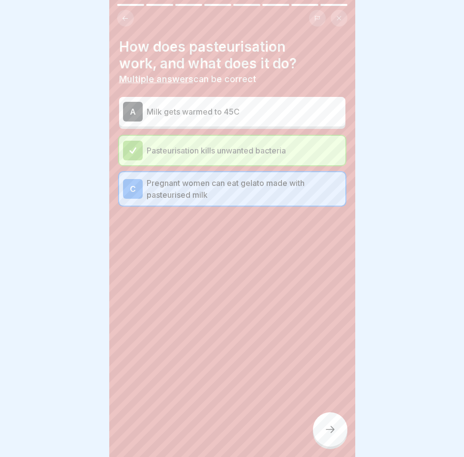
click at [321, 430] on div at bounding box center [330, 430] width 34 height 34
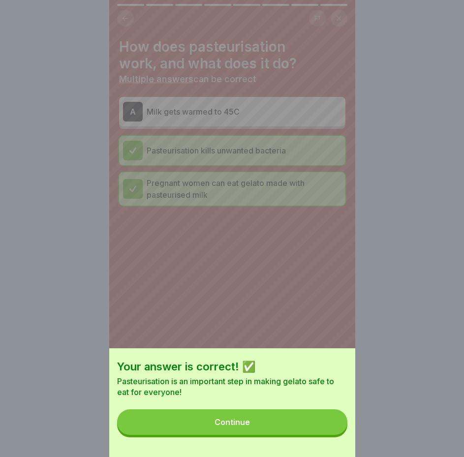
click at [319, 429] on button "Continue" at bounding box center [232, 423] width 230 height 26
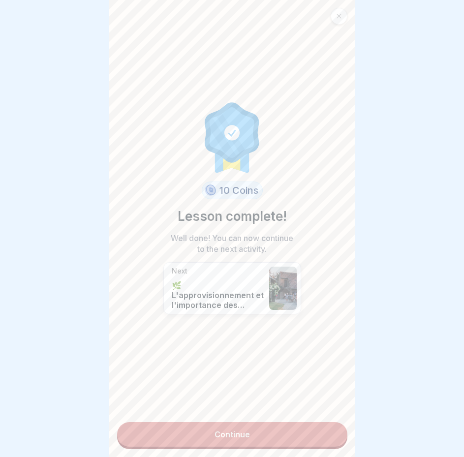
click at [295, 433] on link "Continue" at bounding box center [232, 434] width 230 height 25
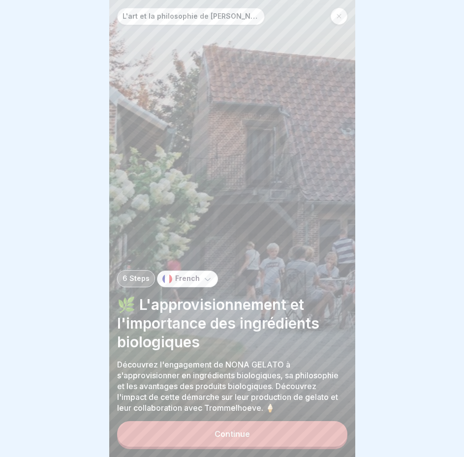
click at [279, 436] on button "Continue" at bounding box center [232, 434] width 230 height 26
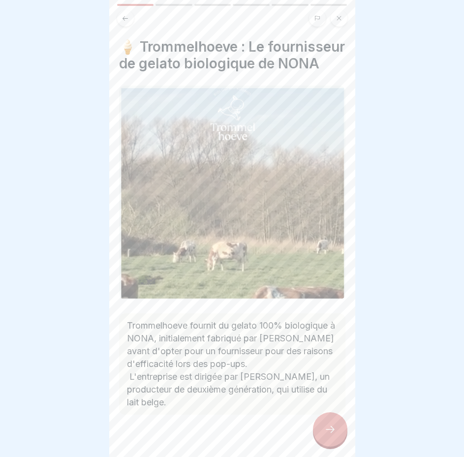
click at [315, 445] on div "L'art et la philosophie de [PERSON_NAME] 6 Steps French 🌿 L'approvisionnement e…" at bounding box center [232, 228] width 246 height 457
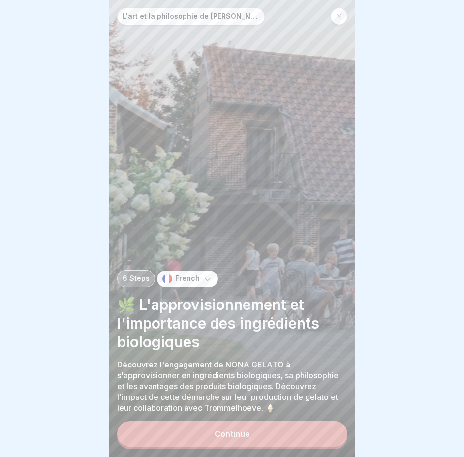
click at [334, 436] on button "Continue" at bounding box center [232, 434] width 230 height 26
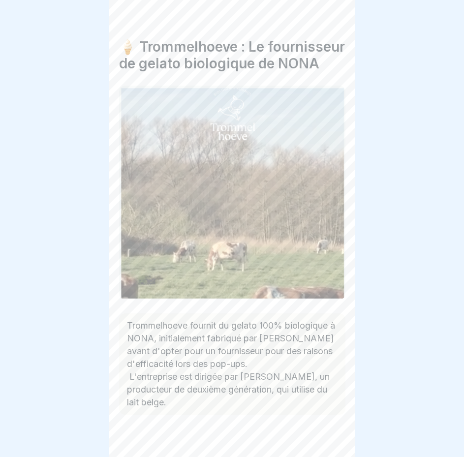
click at [338, 439] on div at bounding box center [232, 444] width 226 height 59
click at [328, 434] on icon at bounding box center [330, 430] width 12 height 12
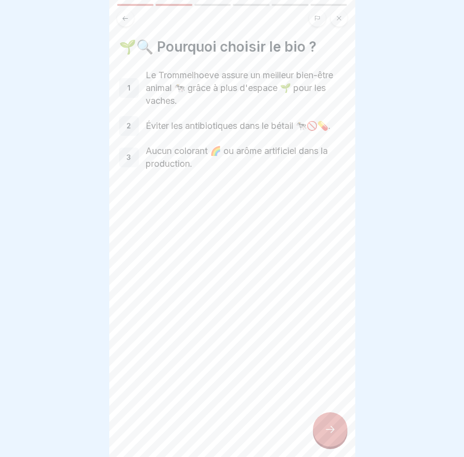
click at [328, 434] on icon at bounding box center [330, 430] width 12 height 12
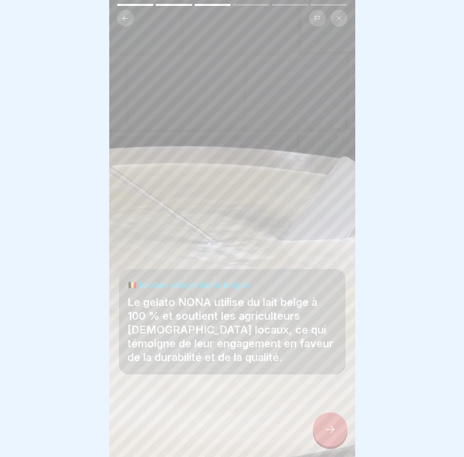
click at [328, 434] on icon at bounding box center [330, 430] width 12 height 12
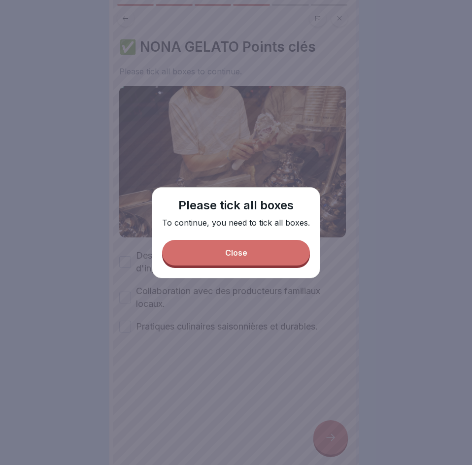
click at [262, 244] on button "Close" at bounding box center [236, 253] width 148 height 26
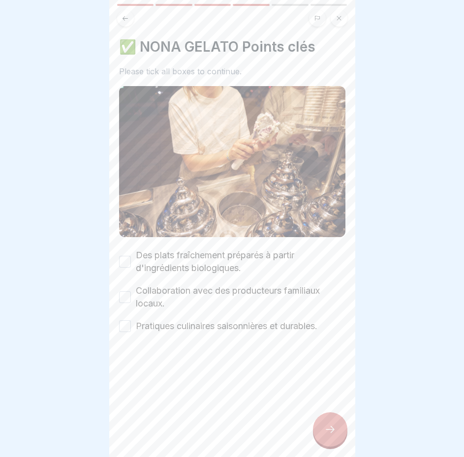
click at [261, 320] on label "Pratiques culinaires saisonnières et durables." at bounding box center [227, 326] width 182 height 13
click at [131, 320] on button "Pratiques culinaires saisonnières et durables." at bounding box center [125, 326] width 12 height 12
click at [257, 289] on label "Collaboration avec des producteurs familiaux locaux." at bounding box center [241, 298] width 210 height 26
click at [131, 291] on button "Collaboration avec des producteurs familiaux locaux." at bounding box center [125, 297] width 12 height 12
click at [333, 436] on icon at bounding box center [330, 430] width 12 height 12
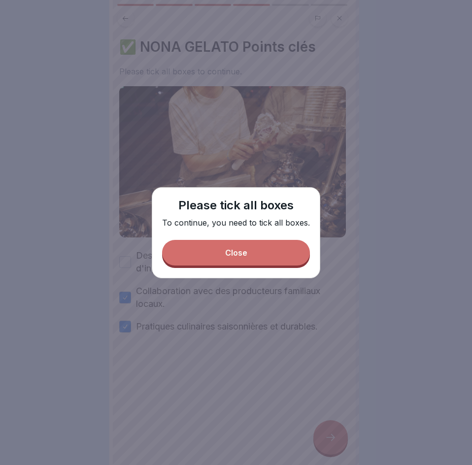
click at [259, 261] on button "Close" at bounding box center [236, 253] width 148 height 26
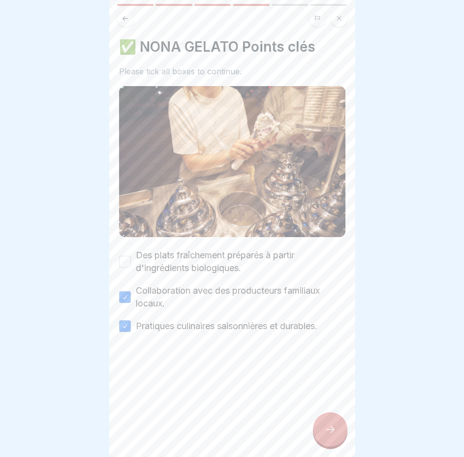
click at [229, 267] on label "Des plats fraîchement préparés à partir d'ingrédients biologiques." at bounding box center [241, 262] width 210 height 26
click at [131, 267] on button "Des plats fraîchement préparés à partir d'ingrédients biologiques." at bounding box center [125, 262] width 12 height 12
click at [335, 429] on div at bounding box center [330, 430] width 34 height 34
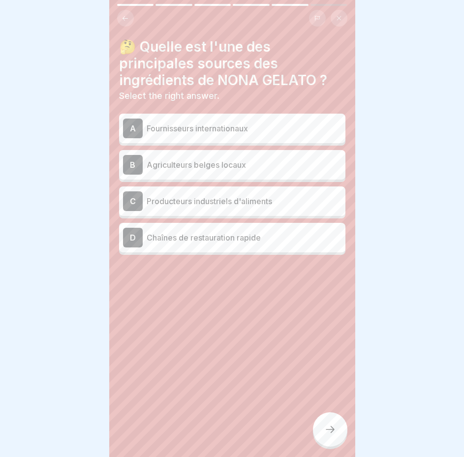
click at [226, 167] on p "Agriculteurs belges locaux" at bounding box center [244, 165] width 195 height 12
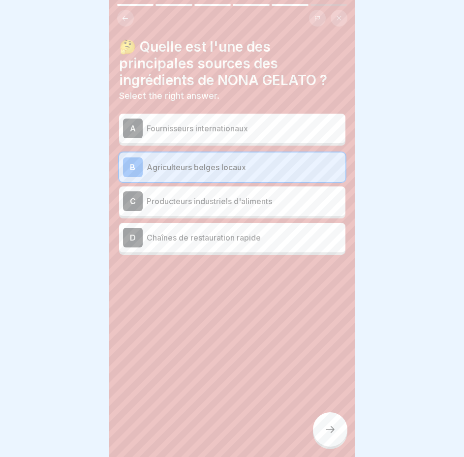
click at [329, 430] on div at bounding box center [330, 430] width 34 height 34
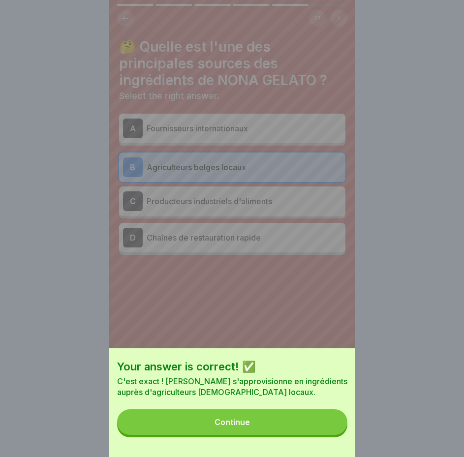
click at [321, 430] on button "Continue" at bounding box center [232, 423] width 230 height 26
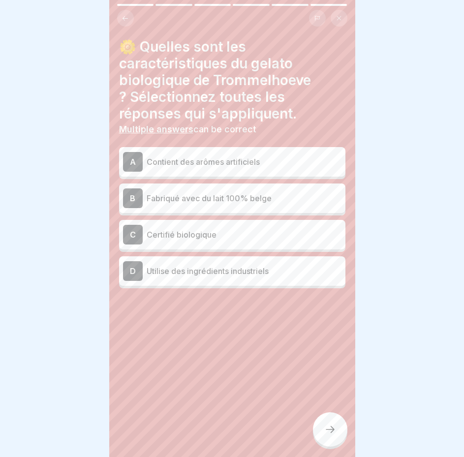
click at [236, 194] on p "Fabriqué avec du lait 100% belge" at bounding box center [244, 198] width 195 height 12
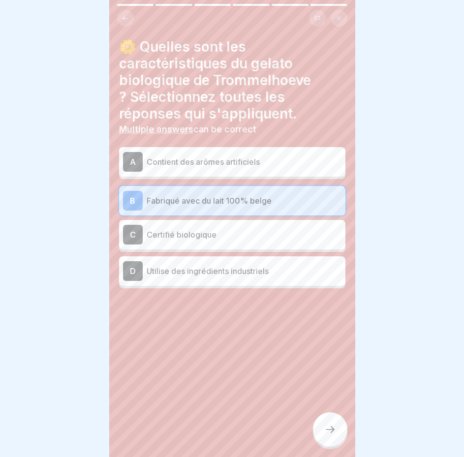
click at [264, 243] on div "C Certifié biologique" at bounding box center [232, 235] width 219 height 20
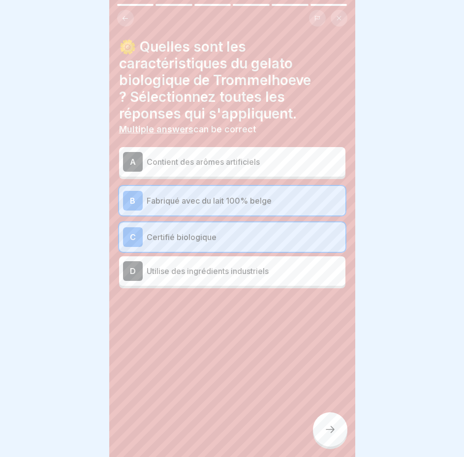
click at [330, 436] on icon at bounding box center [330, 430] width 12 height 12
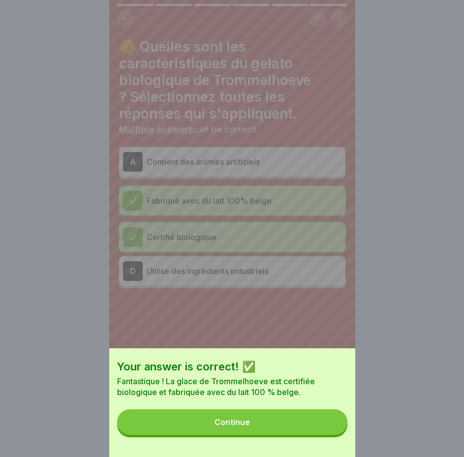
click at [311, 435] on button "Continue" at bounding box center [232, 423] width 230 height 26
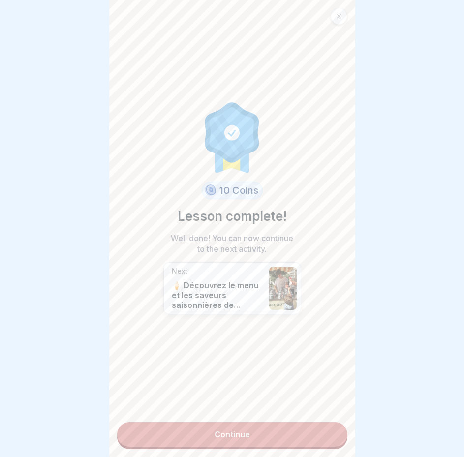
click at [293, 432] on link "Continue" at bounding box center [232, 434] width 230 height 25
click at [285, 429] on link "Continue" at bounding box center [232, 434] width 230 height 25
click at [271, 436] on link "Continue" at bounding box center [232, 434] width 230 height 25
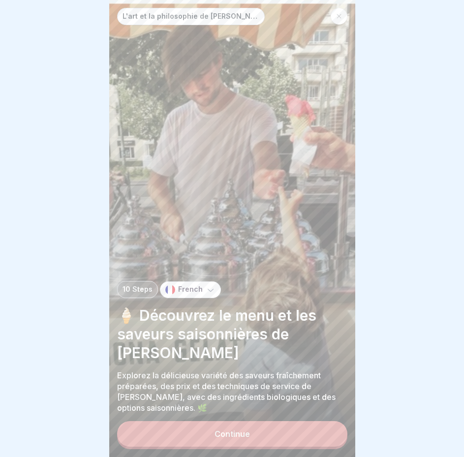
click at [271, 436] on button "Continue" at bounding box center [232, 434] width 230 height 26
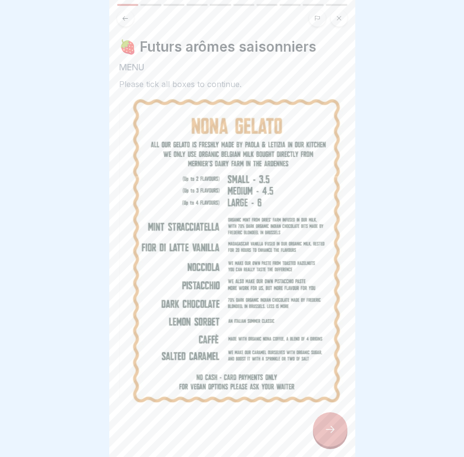
click at [320, 439] on div at bounding box center [330, 430] width 34 height 34
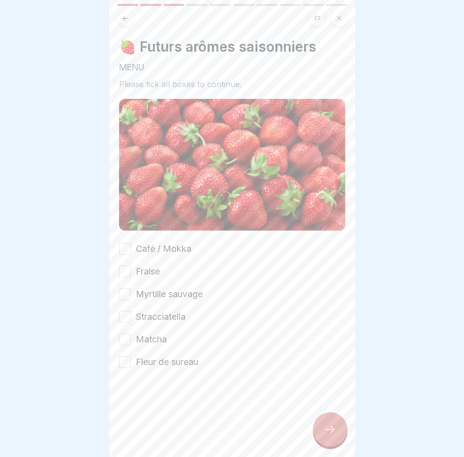
click at [320, 439] on div at bounding box center [330, 430] width 34 height 34
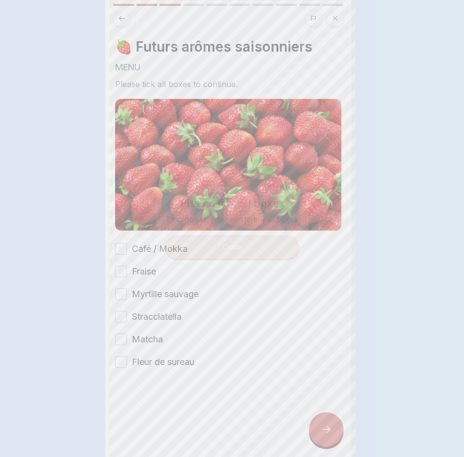
click at [320, 439] on div at bounding box center [232, 228] width 464 height 457
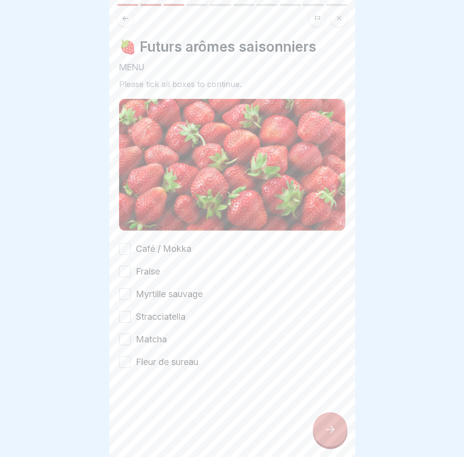
click at [161, 317] on label "Stracciatella" at bounding box center [161, 317] width 50 height 13
click at [131, 317] on button "Stracciatella" at bounding box center [125, 317] width 12 height 12
click at [149, 267] on label "Fraise" at bounding box center [148, 271] width 24 height 13
click at [131, 267] on button "Fraise" at bounding box center [125, 272] width 12 height 12
click at [325, 436] on icon at bounding box center [330, 430] width 12 height 12
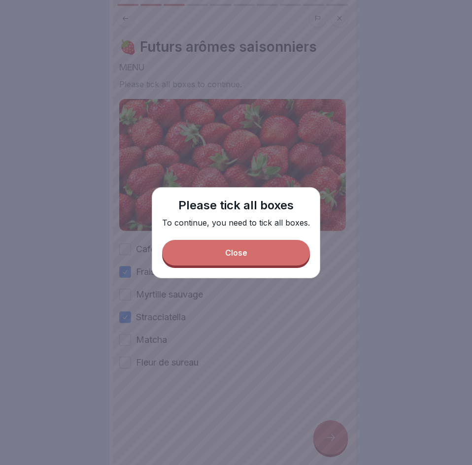
click at [237, 251] on div "Close" at bounding box center [236, 252] width 22 height 9
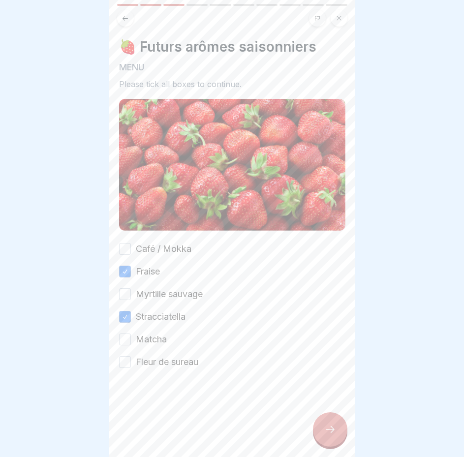
click at [159, 288] on label "Myrtille sauvage" at bounding box center [169, 294] width 67 height 13
click at [131, 288] on button "Myrtille sauvage" at bounding box center [125, 294] width 12 height 12
click at [158, 245] on label "Café / Mokka" at bounding box center [164, 249] width 56 height 13
click at [131, 245] on button "Café / Mokka" at bounding box center [125, 249] width 12 height 12
click at [158, 341] on label "Matcha" at bounding box center [151, 339] width 31 height 13
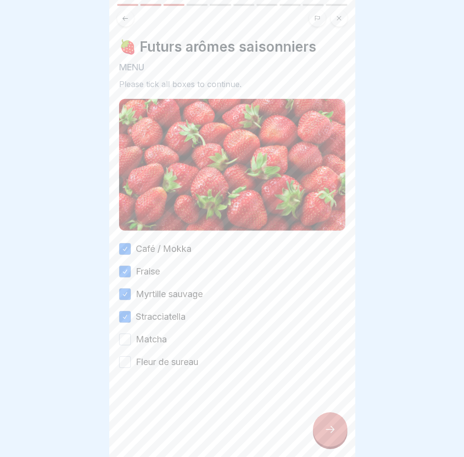
click at [131, 341] on button "Matcha" at bounding box center [125, 340] width 12 height 12
click at [160, 369] on div at bounding box center [232, 398] width 226 height 59
click at [195, 359] on label "Fleur de sureau" at bounding box center [167, 362] width 63 height 13
click at [131, 359] on button "Fleur de sureau" at bounding box center [125, 362] width 12 height 12
click at [328, 436] on icon at bounding box center [330, 430] width 12 height 12
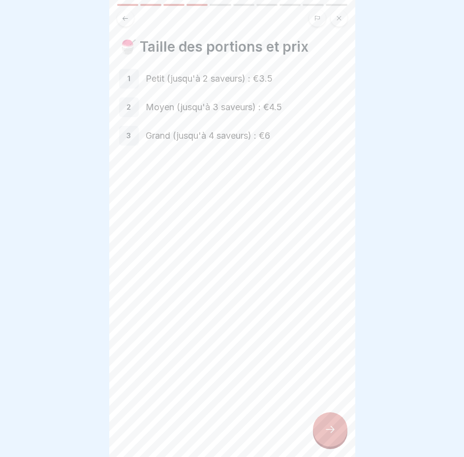
click at [340, 445] on div at bounding box center [330, 430] width 34 height 34
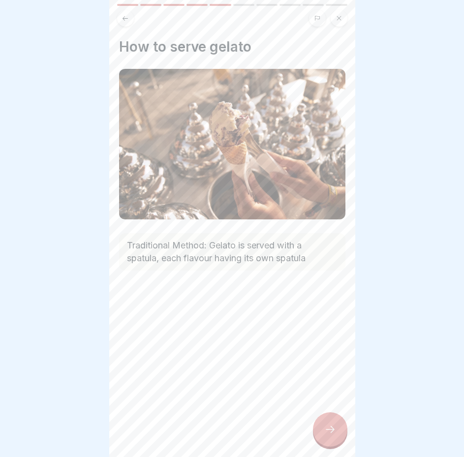
click at [340, 445] on div at bounding box center [330, 430] width 34 height 34
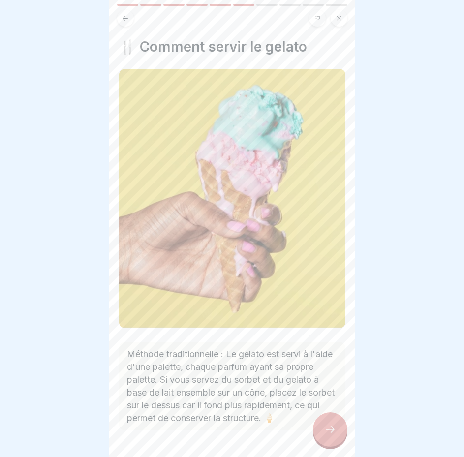
click at [340, 445] on div at bounding box center [330, 430] width 34 height 34
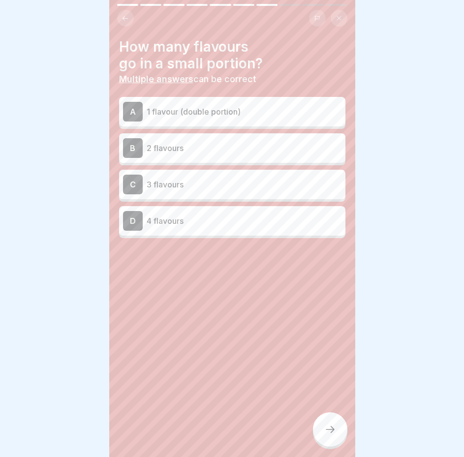
click at [224, 156] on div "B 2 flavours" at bounding box center [232, 148] width 219 height 20
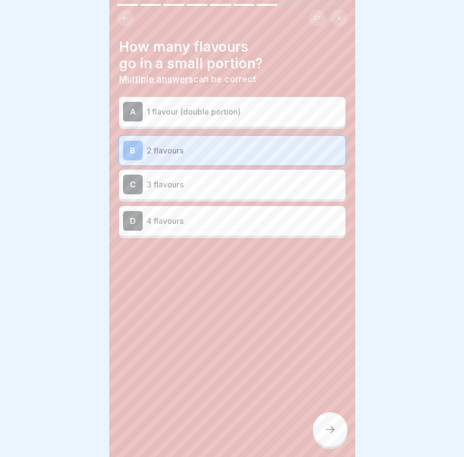
click at [326, 436] on icon at bounding box center [330, 430] width 12 height 12
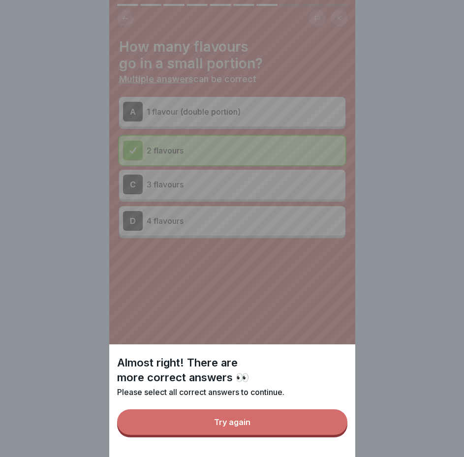
click at [279, 434] on button "Try again" at bounding box center [232, 423] width 230 height 26
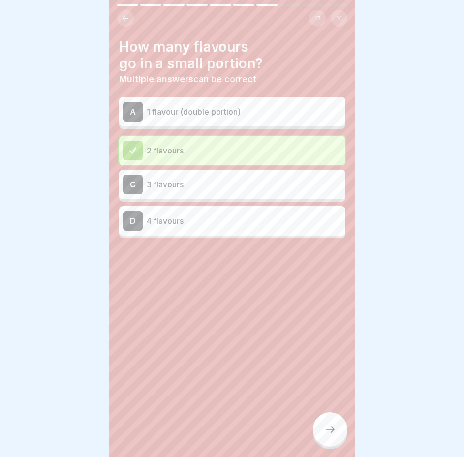
click at [257, 104] on div "A 1 flavour (double portion)" at bounding box center [232, 112] width 219 height 20
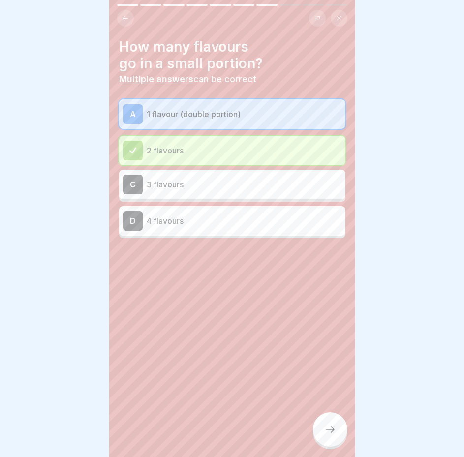
click at [325, 436] on icon at bounding box center [330, 430] width 12 height 12
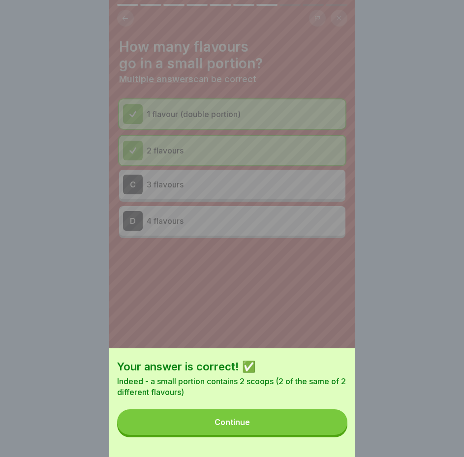
click at [317, 435] on button "Continue" at bounding box center [232, 423] width 230 height 26
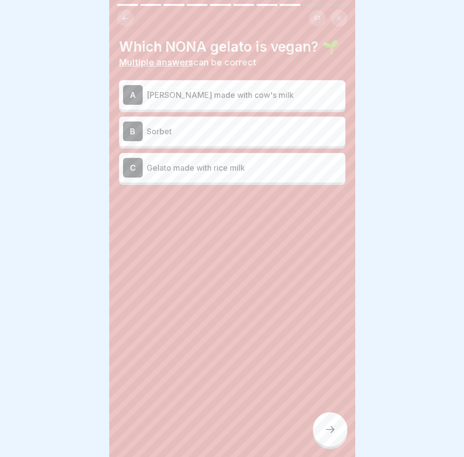
click at [257, 137] on p "Sorbet" at bounding box center [244, 132] width 195 height 12
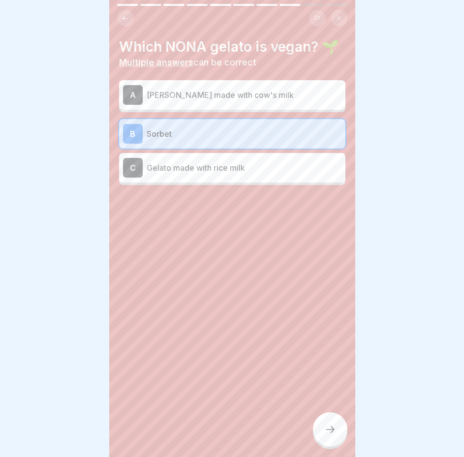
click at [333, 435] on icon at bounding box center [330, 430] width 12 height 12
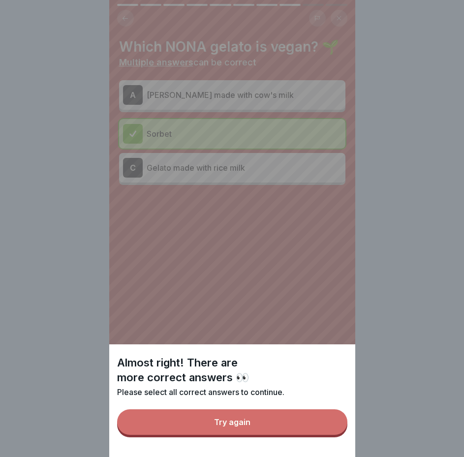
click at [315, 433] on button "Try again" at bounding box center [232, 423] width 230 height 26
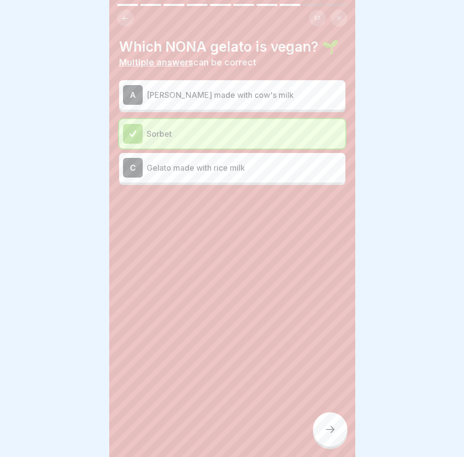
click at [259, 110] on div "A Gelato made with cow's milk" at bounding box center [232, 95] width 226 height 30
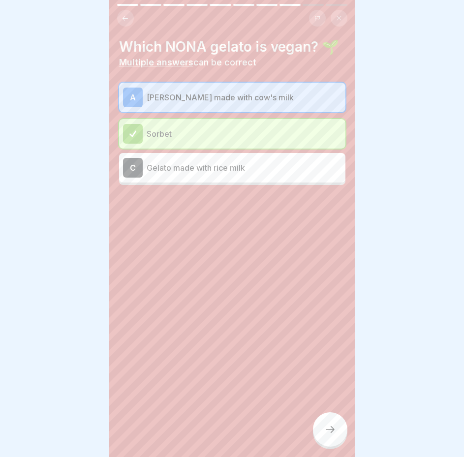
click at [218, 183] on div "C Gelato made with rice milk" at bounding box center [232, 168] width 226 height 30
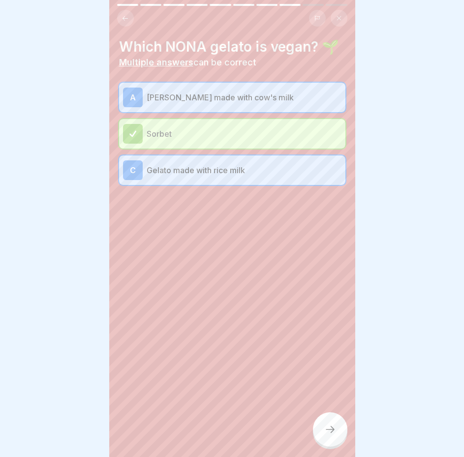
click at [245, 112] on div "A Gelato made with cow's milk" at bounding box center [232, 98] width 226 height 30
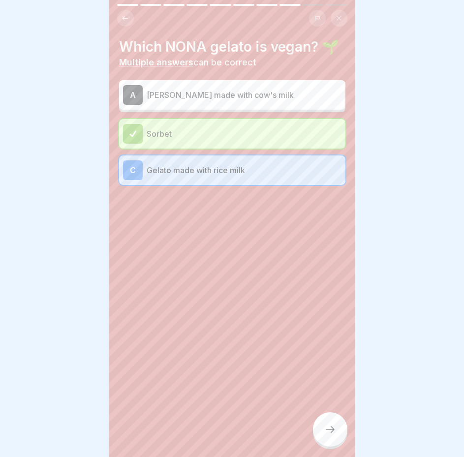
click at [319, 436] on div at bounding box center [330, 430] width 34 height 34
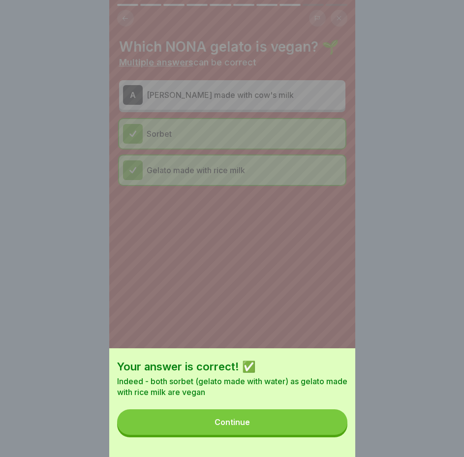
click at [289, 411] on div "Your answer is correct! ✅ Indeed - both sorbet (gelato made with water) as gela…" at bounding box center [232, 403] width 246 height 109
click at [292, 434] on button "Continue" at bounding box center [232, 423] width 230 height 26
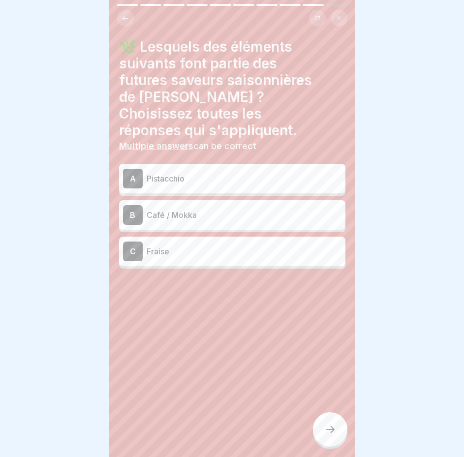
click at [259, 246] on p "Fraise" at bounding box center [244, 252] width 195 height 12
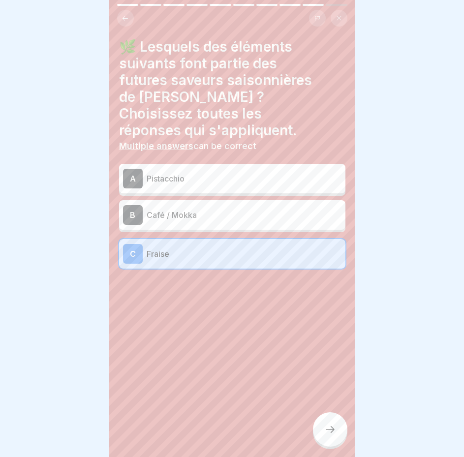
click at [255, 209] on p "Café / Mokka" at bounding box center [244, 215] width 195 height 12
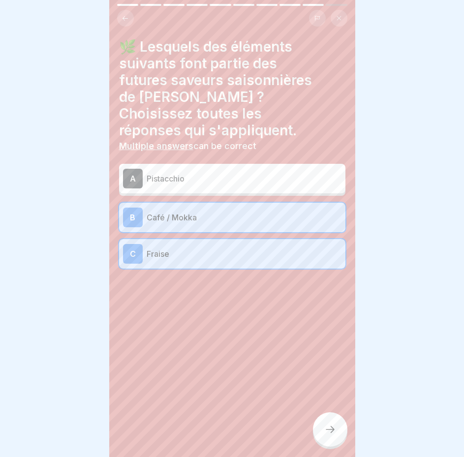
click at [329, 431] on div at bounding box center [330, 430] width 34 height 34
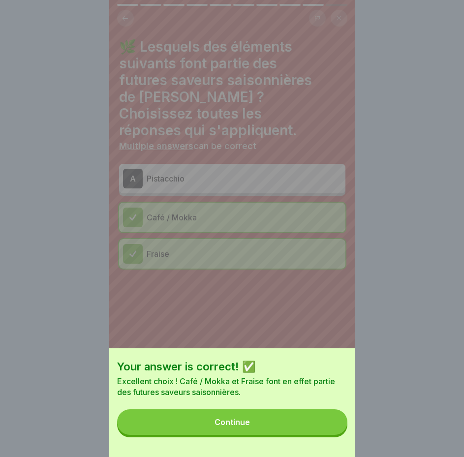
click at [316, 431] on button "Continue" at bounding box center [232, 423] width 230 height 26
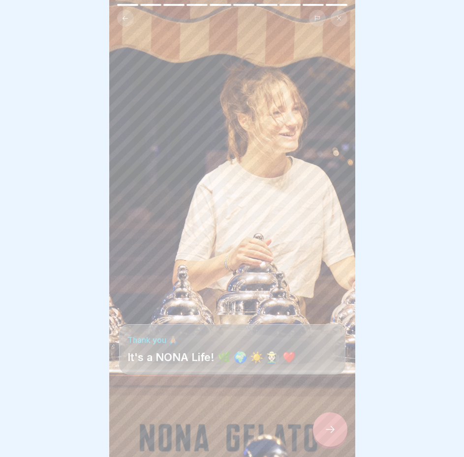
click at [329, 443] on div at bounding box center [330, 430] width 34 height 34
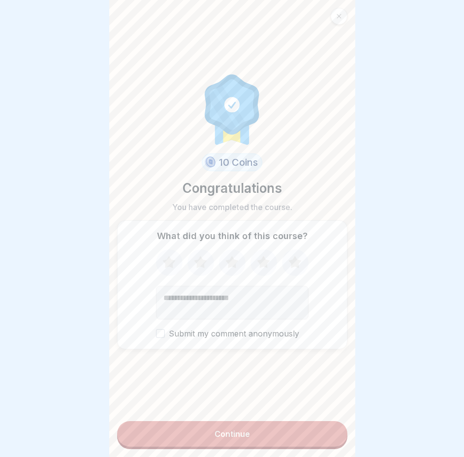
click at [307, 440] on button "Continue" at bounding box center [232, 434] width 230 height 26
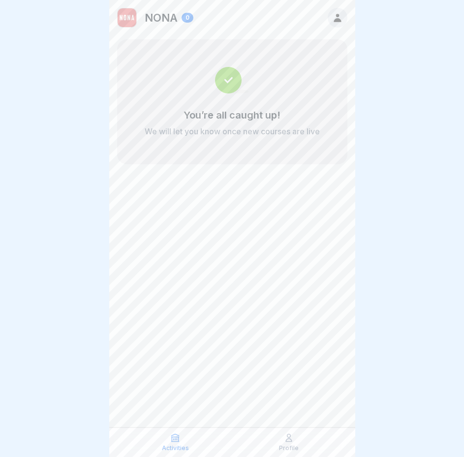
click at [290, 454] on div "Activities Profile" at bounding box center [232, 443] width 246 height 30
